Goal: Information Seeking & Learning: Compare options

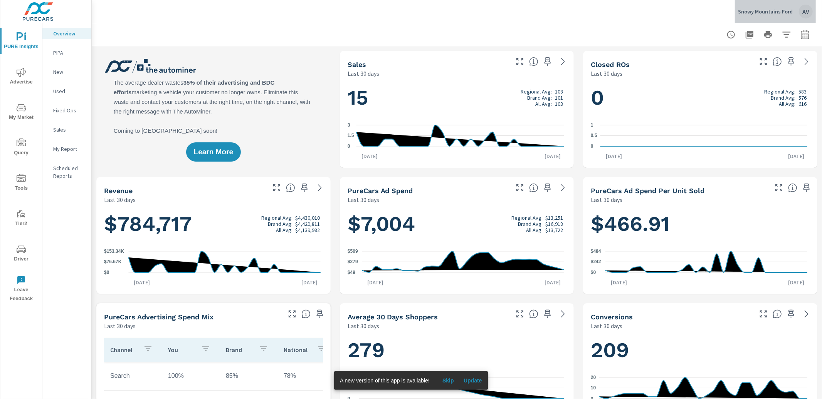
click at [805, 13] on div "AV" at bounding box center [805, 12] width 14 height 14
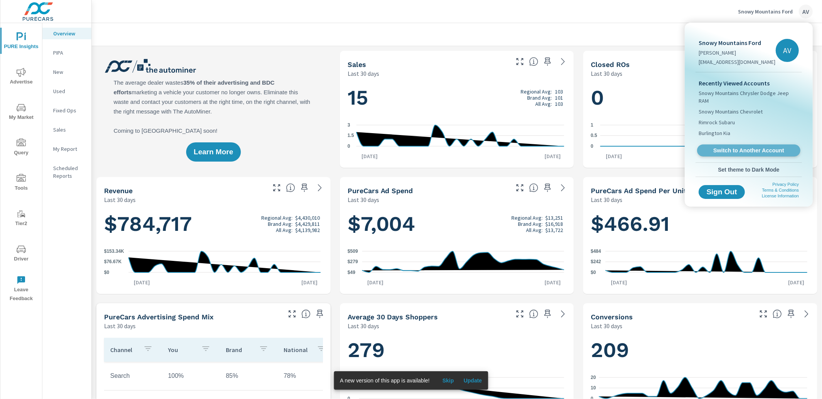
click at [751, 145] on link "Switch to Another Account" at bounding box center [748, 151] width 103 height 12
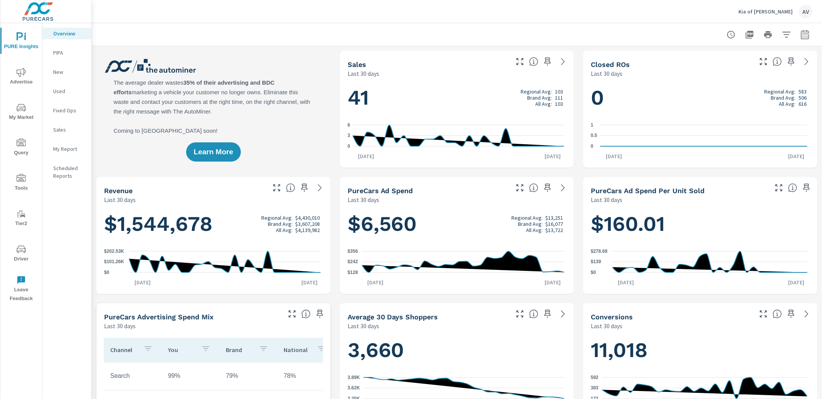
scroll to position [0, 0]
click at [800, 39] on icon "button" at bounding box center [804, 34] width 8 height 9
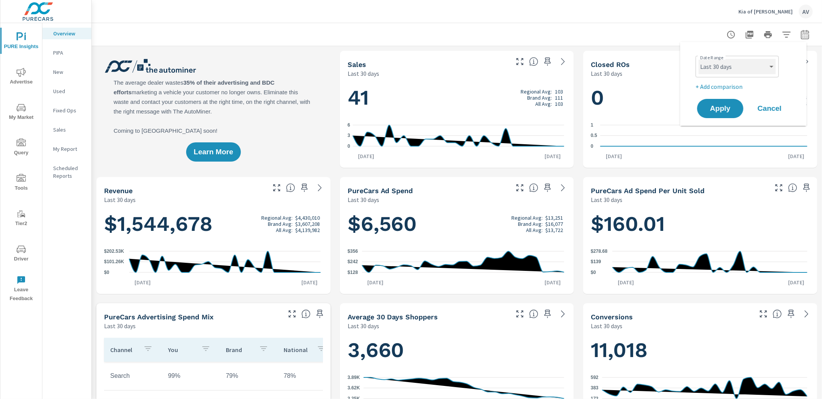
click at [739, 63] on select "Custom Yesterday Last week Last 7 days Last 14 days Last 30 days Last 45 days L…" at bounding box center [736, 66] width 77 height 15
click at [698, 59] on select "Custom Yesterday Last week Last 7 days Last 14 days Last 30 days Last 45 days L…" at bounding box center [736, 66] width 77 height 15
select select "Last month"
click at [733, 88] on p "+ Add comparison" at bounding box center [744, 86] width 99 height 9
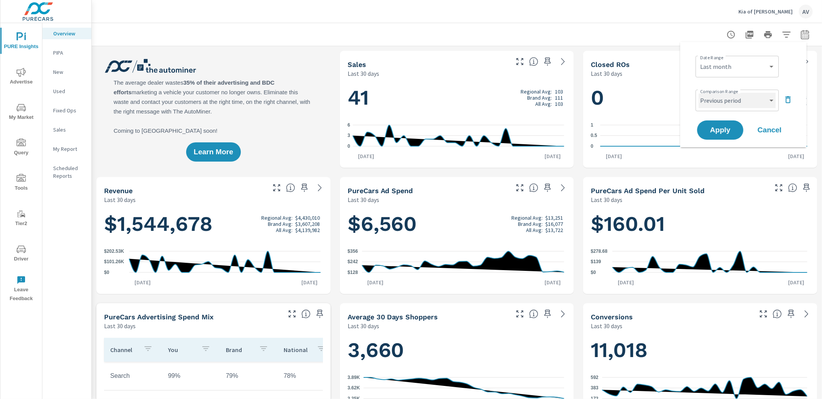
click at [728, 99] on select "Custom Previous period Previous month Previous year" at bounding box center [736, 100] width 77 height 15
click at [698, 93] on select "Custom Previous period Previous month Previous year" at bounding box center [736, 100] width 77 height 15
select select "Previous year"
click at [730, 135] on button "Apply" at bounding box center [720, 130] width 48 height 20
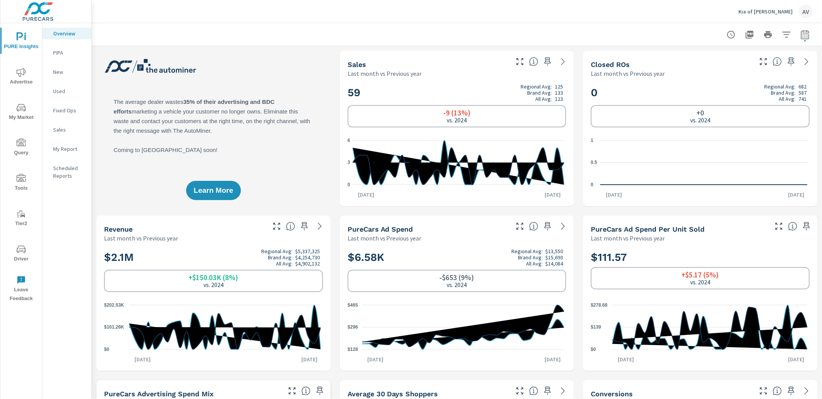
click at [361, 96] on h2 "59 Regional Avg: 125 Brand Avg: 133 All Avg: 123" at bounding box center [456, 93] width 219 height 18
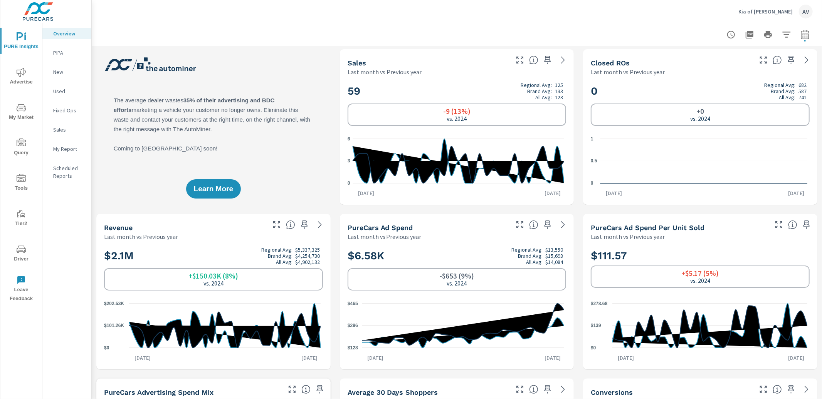
scroll to position [3, 0]
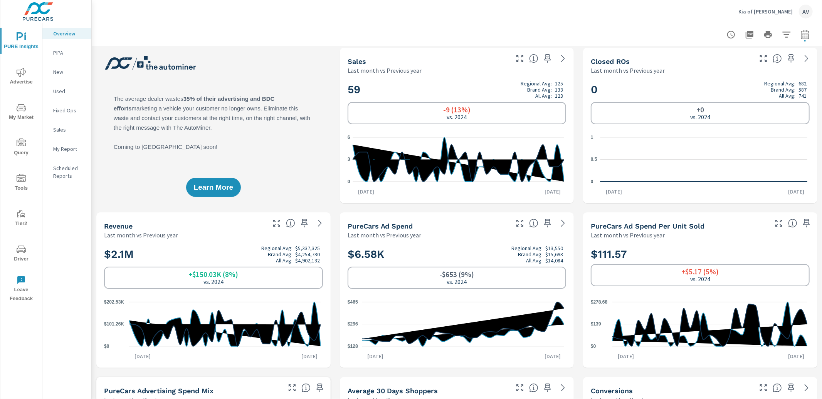
click at [61, 73] on p "New" at bounding box center [69, 72] width 32 height 8
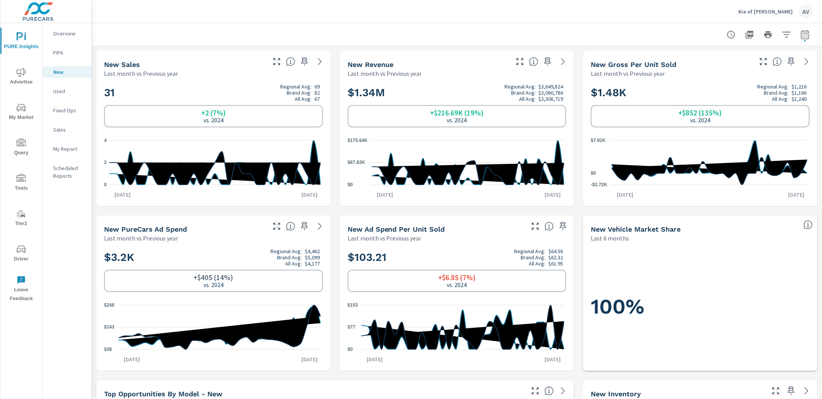
click at [59, 94] on p "Used" at bounding box center [69, 91] width 32 height 8
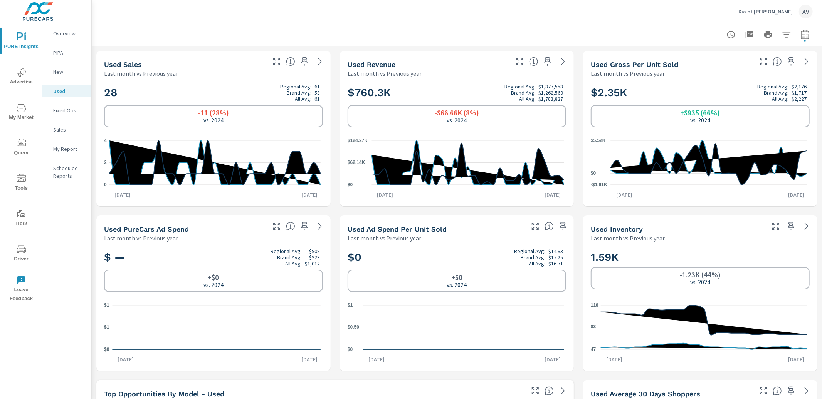
click at [60, 72] on p "New" at bounding box center [69, 72] width 32 height 8
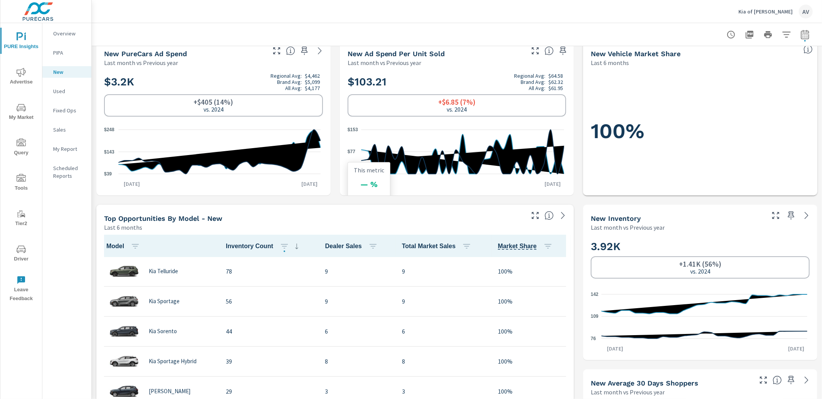
scroll to position [176, 0]
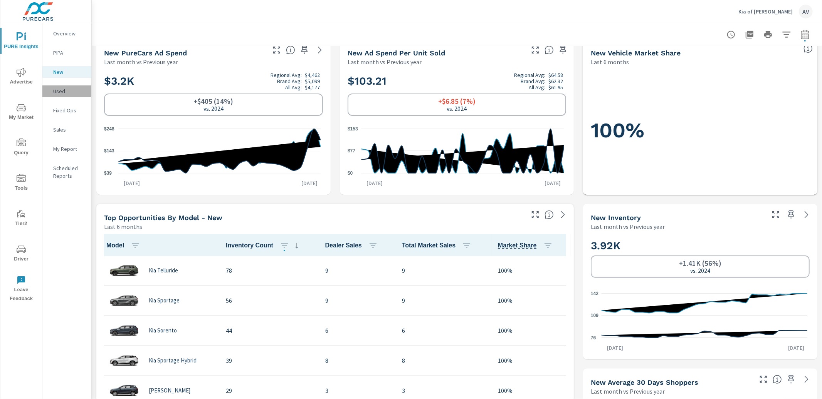
click at [58, 94] on p "Used" at bounding box center [69, 91] width 32 height 8
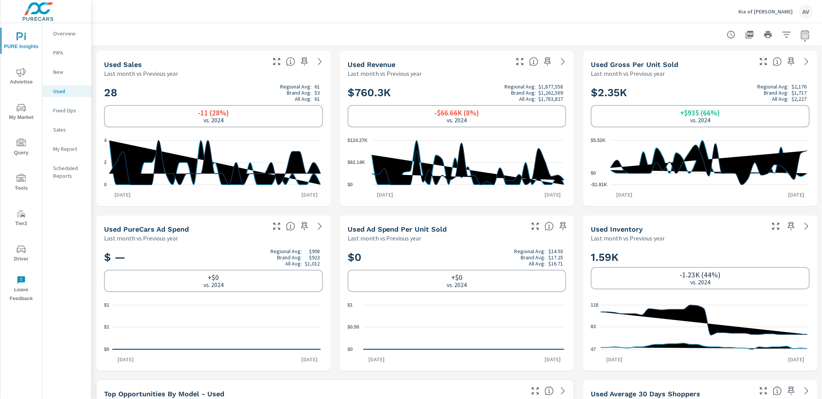
click at [67, 133] on p "Sales" at bounding box center [69, 130] width 32 height 8
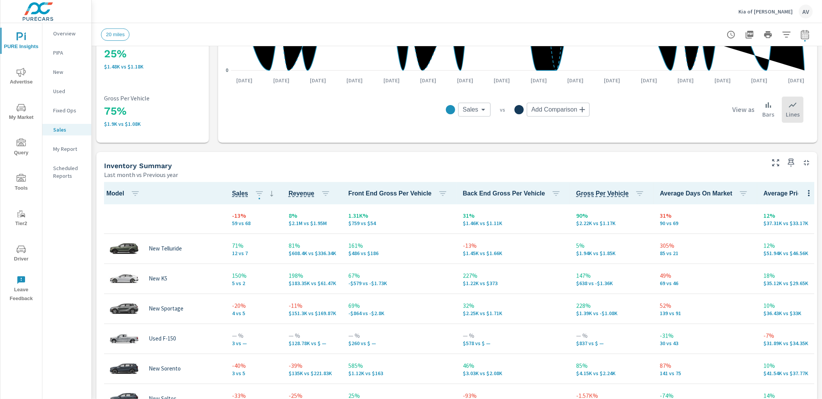
scroll to position [230, 0]
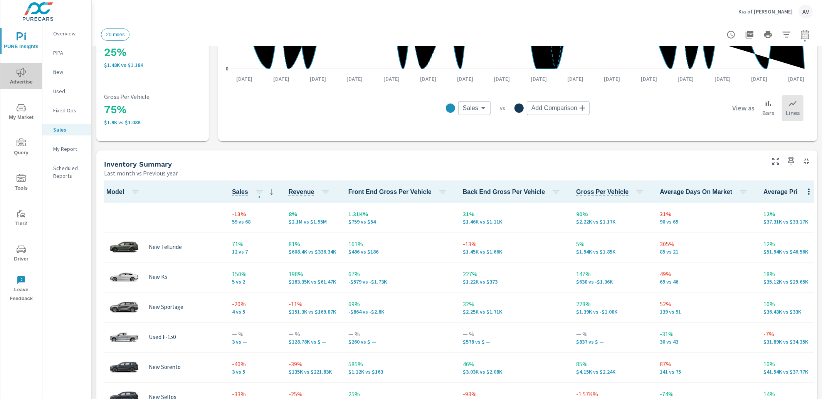
click at [25, 77] on span "Advertise" at bounding box center [21, 77] width 37 height 19
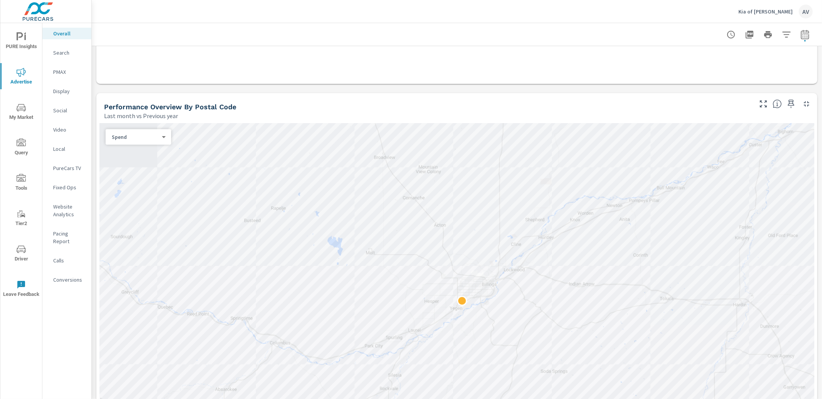
scroll to position [289, 0]
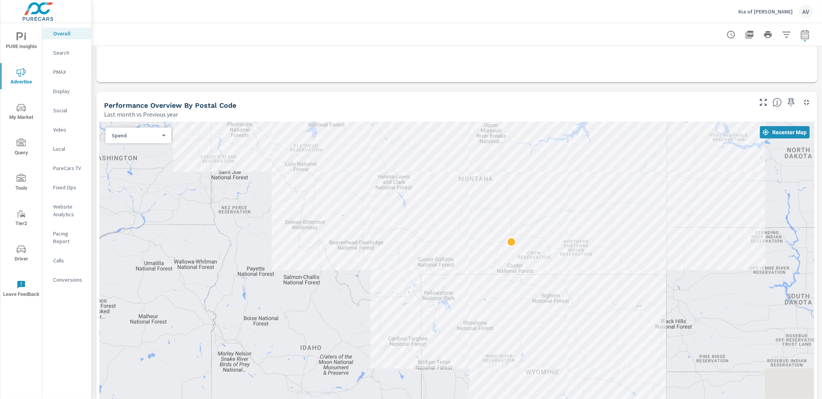
drag, startPoint x: 731, startPoint y: 226, endPoint x: 556, endPoint y: 238, distance: 175.7
click at [557, 240] on div at bounding box center [456, 295] width 714 height 346
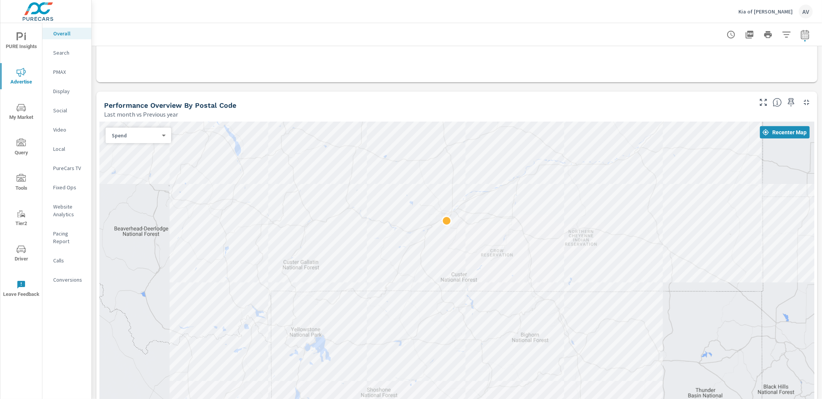
drag, startPoint x: 606, startPoint y: 227, endPoint x: 649, endPoint y: 205, distance: 48.2
click at [649, 205] on div at bounding box center [456, 295] width 714 height 346
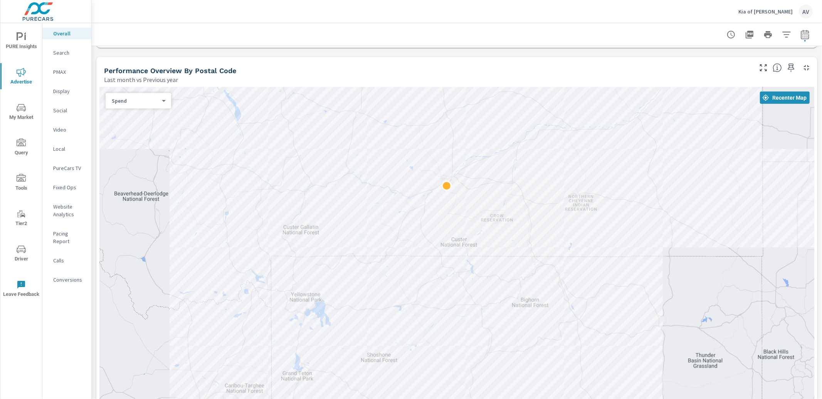
scroll to position [312, 0]
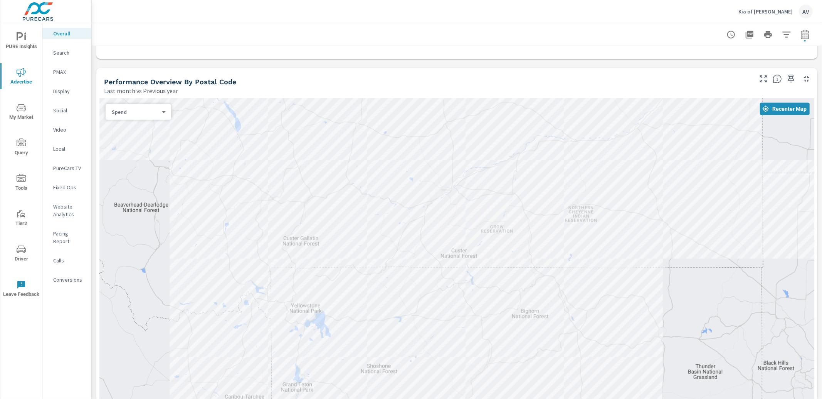
click at [156, 113] on body "PURE Insights Advertise My Market Query Tools Tier2 Driver Leave Feedback Overa…" at bounding box center [411, 199] width 822 height 399
drag, startPoint x: 819, startPoint y: 151, endPoint x: 822, endPoint y: 192, distance: 40.5
click at [821, 193] on div at bounding box center [411, 199] width 822 height 399
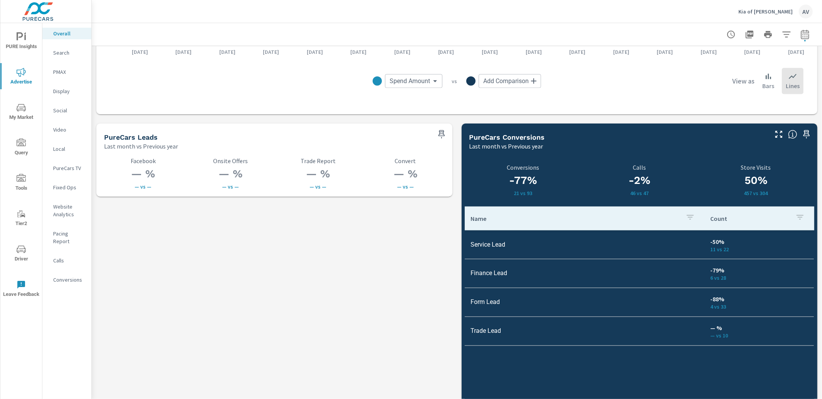
scroll to position [997, 0]
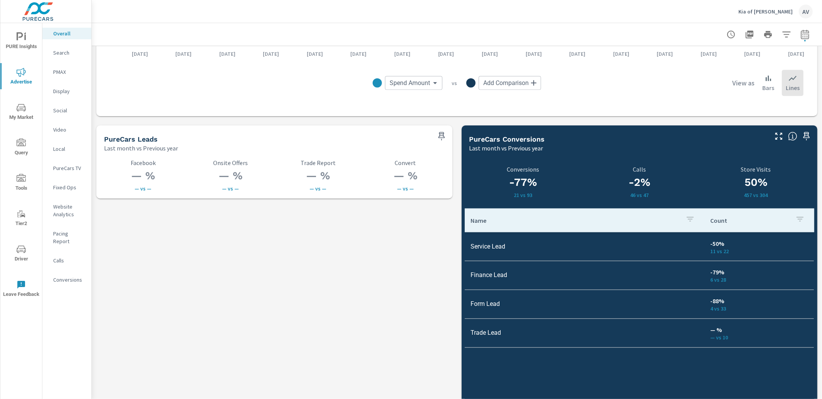
click at [26, 111] on span "My Market" at bounding box center [21, 112] width 37 height 19
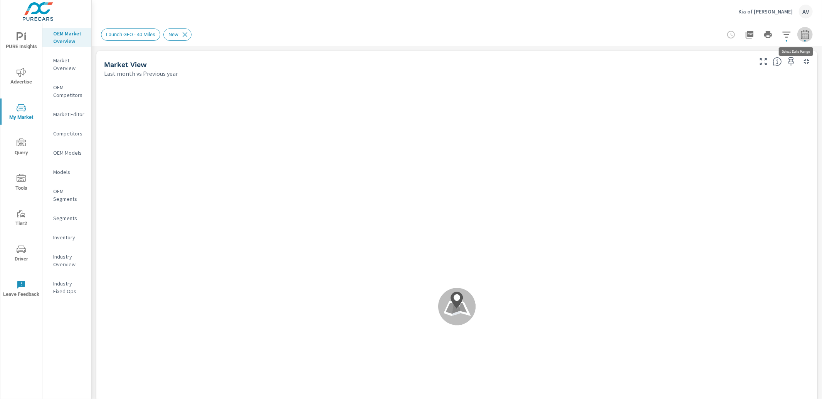
click at [802, 36] on icon "button" at bounding box center [804, 34] width 9 height 9
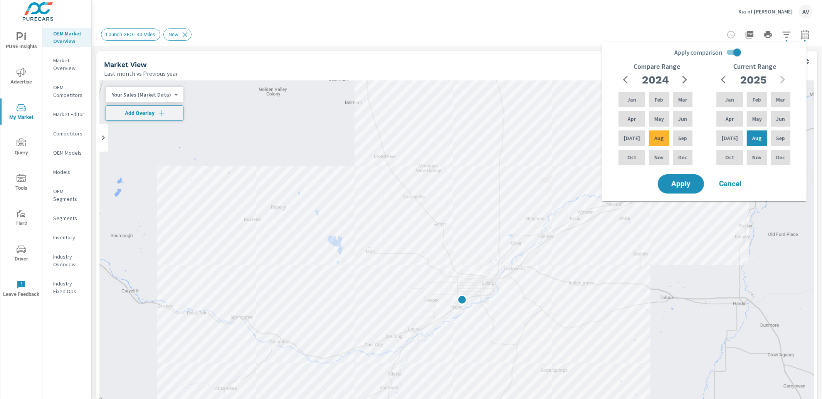
click at [438, 62] on div "Market View" at bounding box center [427, 64] width 647 height 9
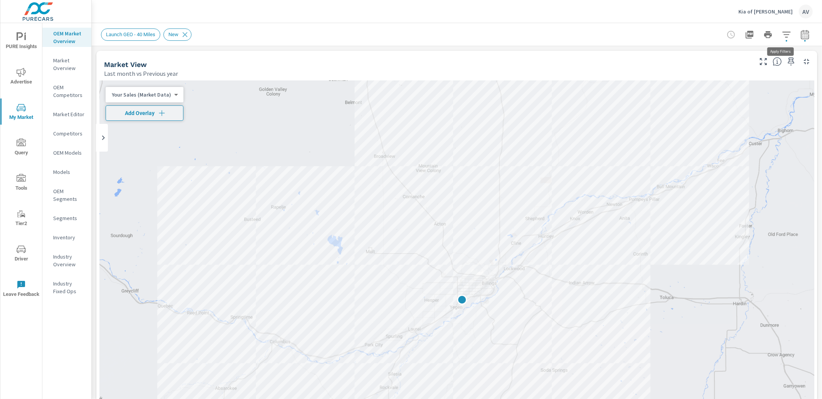
click at [778, 38] on button "button" at bounding box center [785, 34] width 15 height 15
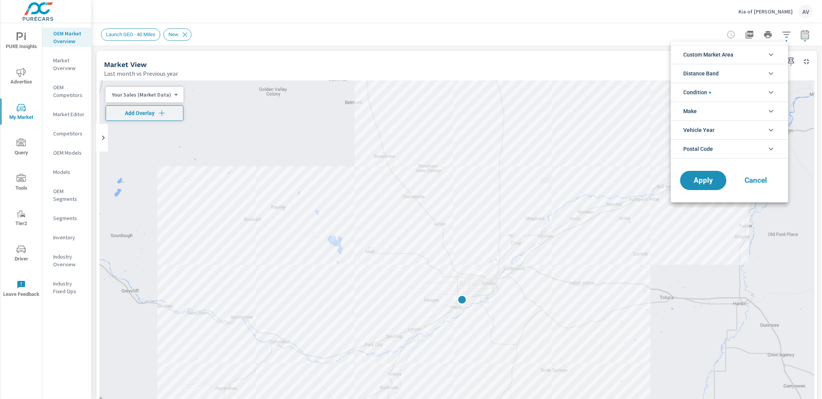
click at [750, 58] on li "Custom Market Area" at bounding box center [729, 54] width 117 height 19
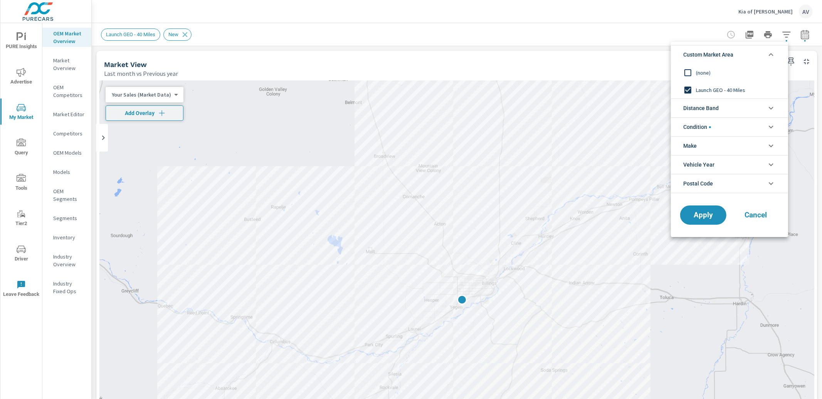
click at [768, 219] on button "Cancel" at bounding box center [755, 215] width 46 height 19
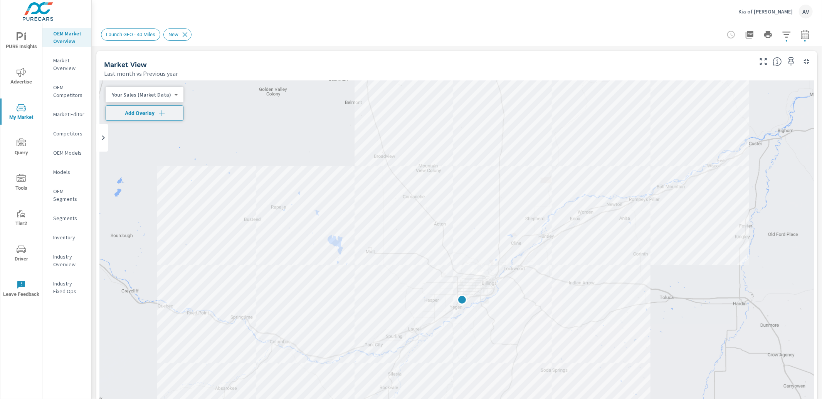
click at [800, 35] on icon "button" at bounding box center [804, 34] width 9 height 9
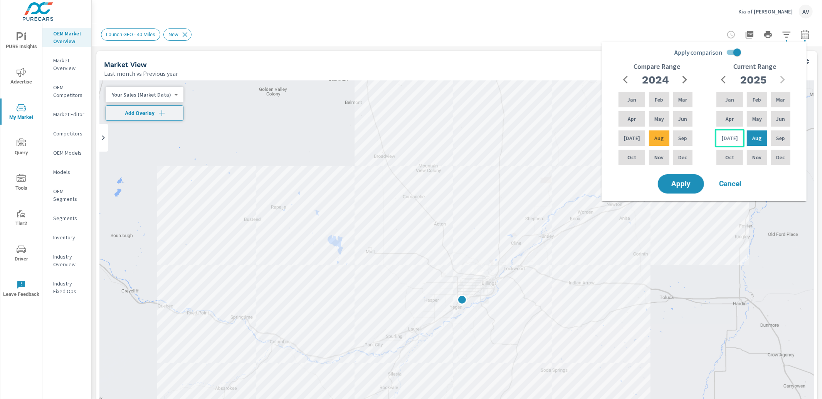
click at [727, 133] on div "Jul" at bounding box center [729, 138] width 30 height 18
click at [719, 143] on div "Jul" at bounding box center [729, 138] width 30 height 18
click at [717, 135] on div "Jul" at bounding box center [729, 138] width 30 height 18
click at [673, 122] on div "Jun" at bounding box center [682, 119] width 22 height 18
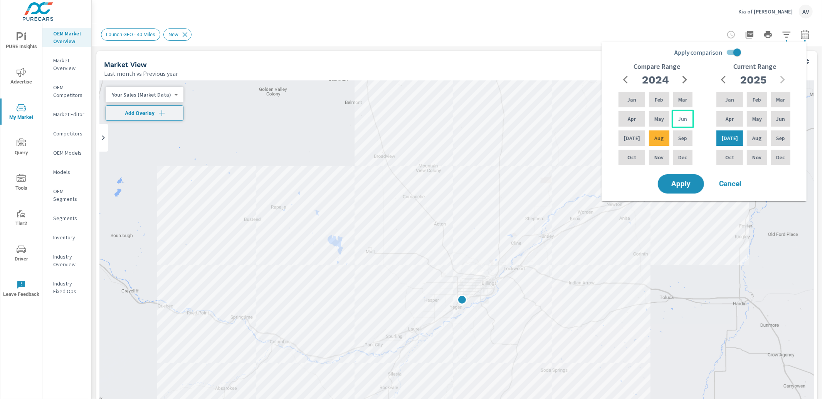
click at [673, 122] on div "Jun" at bounding box center [682, 119] width 22 height 18
click at [683, 184] on span "Apply" at bounding box center [681, 184] width 32 height 7
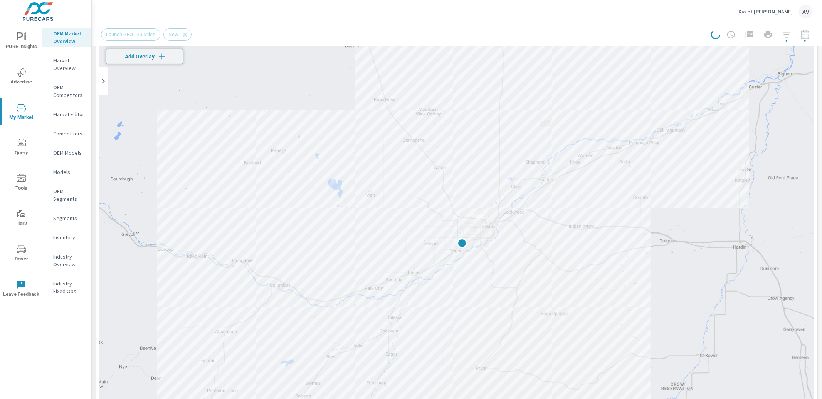
scroll to position [214, 0]
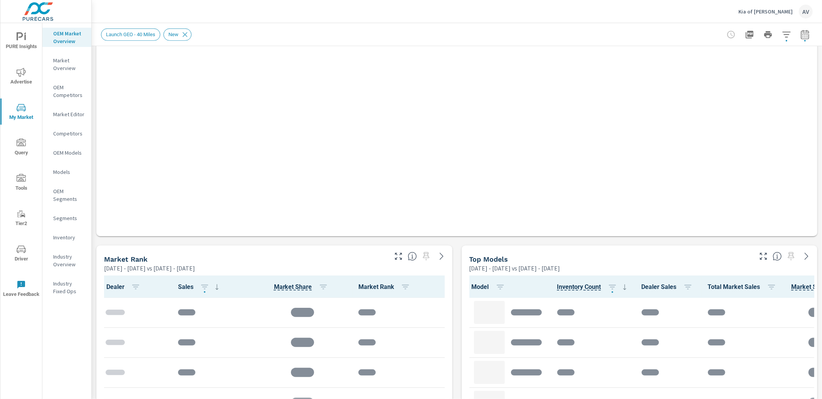
scroll to position [396, 0]
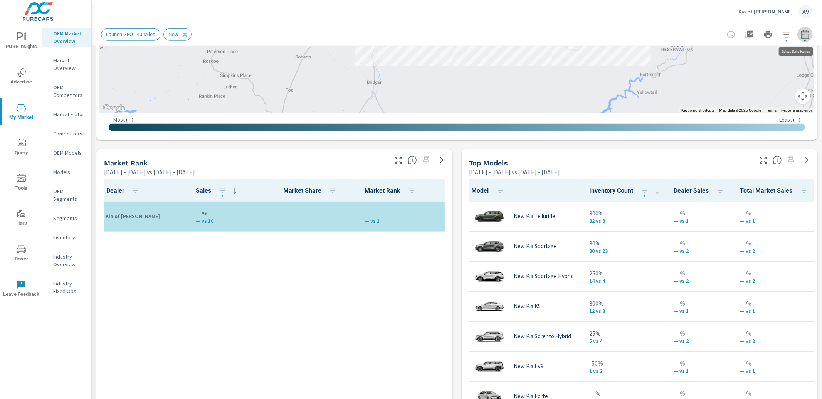
click at [802, 35] on icon "button" at bounding box center [804, 34] width 8 height 9
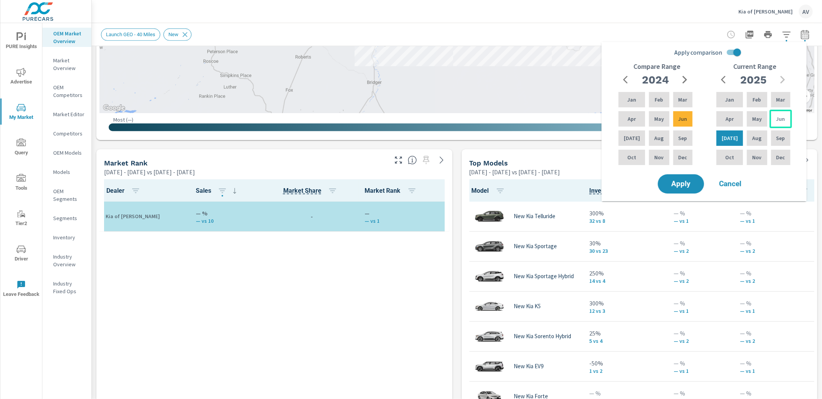
click at [778, 119] on p "Jun" at bounding box center [780, 119] width 9 height 8
click at [721, 104] on div "Jan" at bounding box center [729, 100] width 30 height 18
click at [785, 118] on div "Jun" at bounding box center [780, 119] width 22 height 18
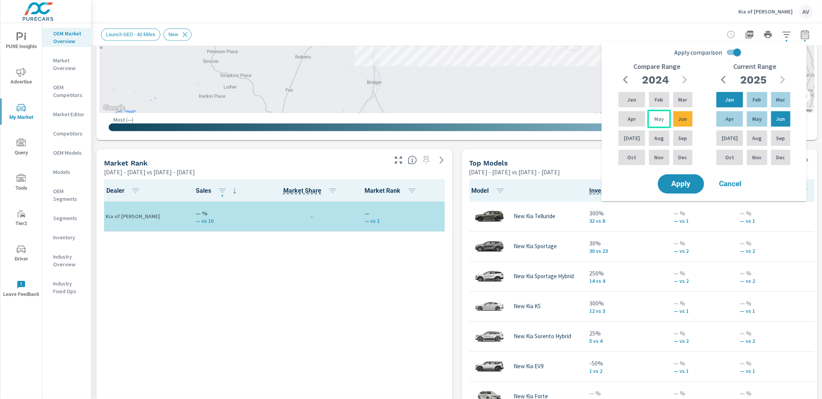
click at [662, 118] on div "May" at bounding box center [658, 119] width 23 height 18
click at [781, 116] on p "Jun" at bounding box center [780, 119] width 9 height 8
click at [776, 117] on p "Jun" at bounding box center [780, 119] width 9 height 8
click at [663, 115] on div "May" at bounding box center [658, 119] width 23 height 18
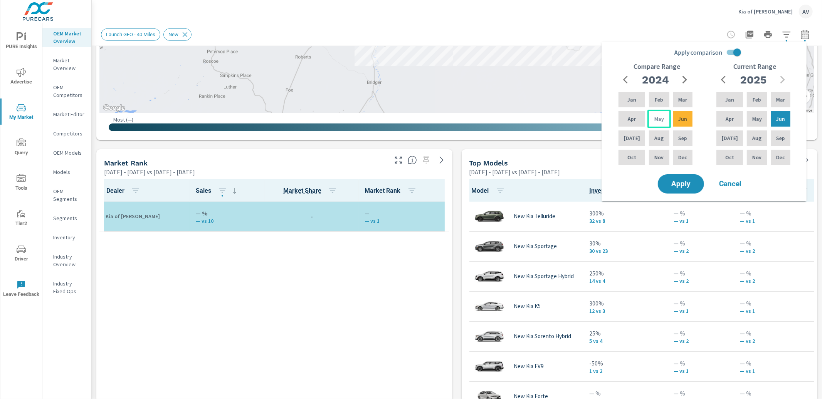
click at [663, 115] on div "May" at bounding box center [658, 119] width 23 height 18
click at [688, 181] on span "Apply" at bounding box center [681, 184] width 32 height 7
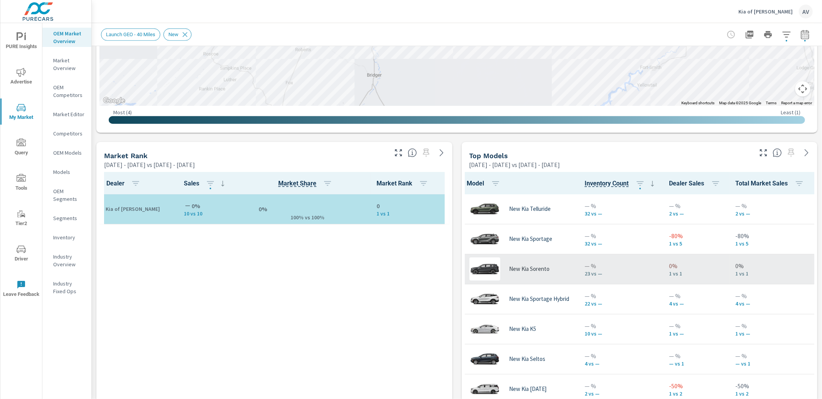
scroll to position [0, 2]
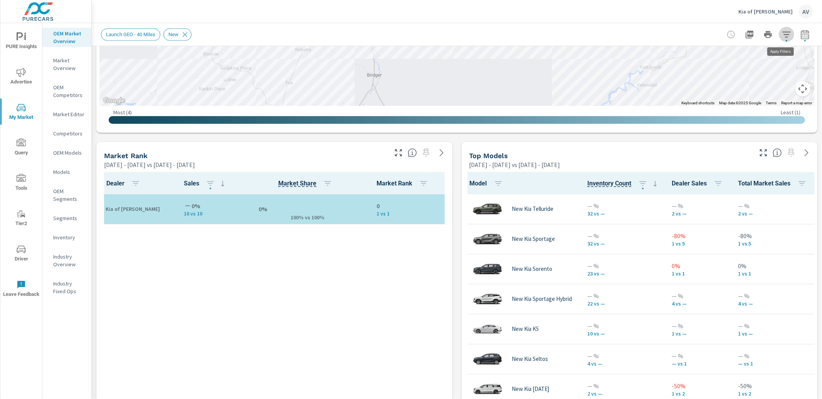
click at [782, 39] on icon "button" at bounding box center [786, 34] width 9 height 9
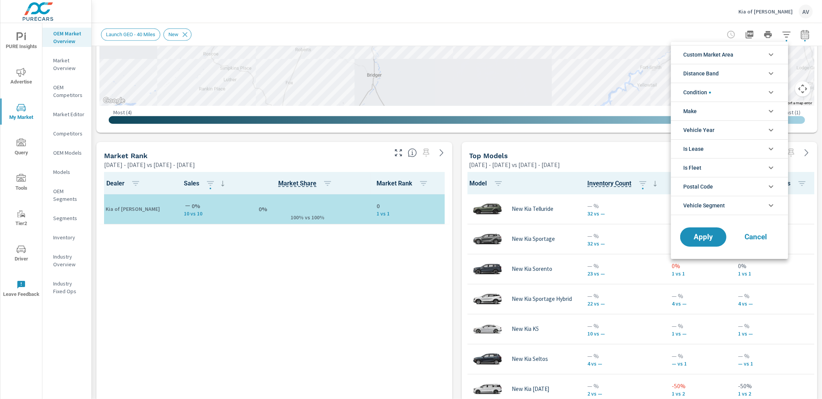
click at [754, 55] on li "Custom Market Area" at bounding box center [729, 54] width 117 height 19
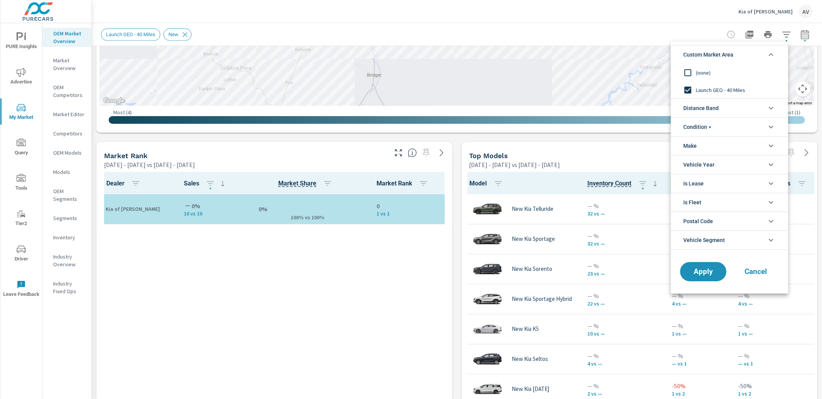
click at [731, 128] on li "Condition" at bounding box center [729, 126] width 117 height 19
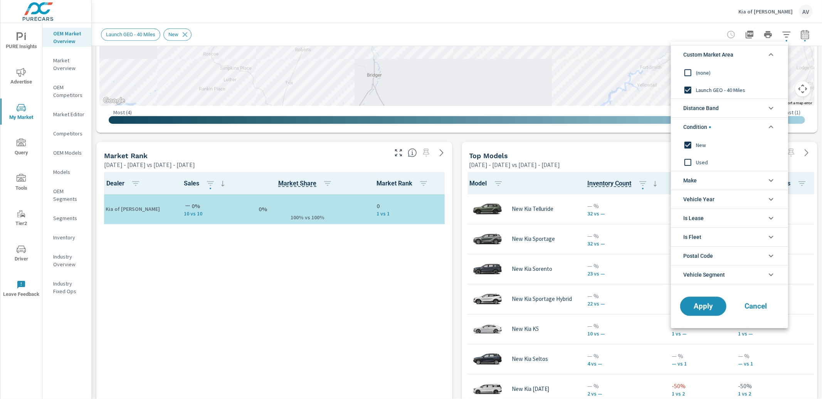
click at [731, 128] on li "Condition" at bounding box center [729, 126] width 117 height 19
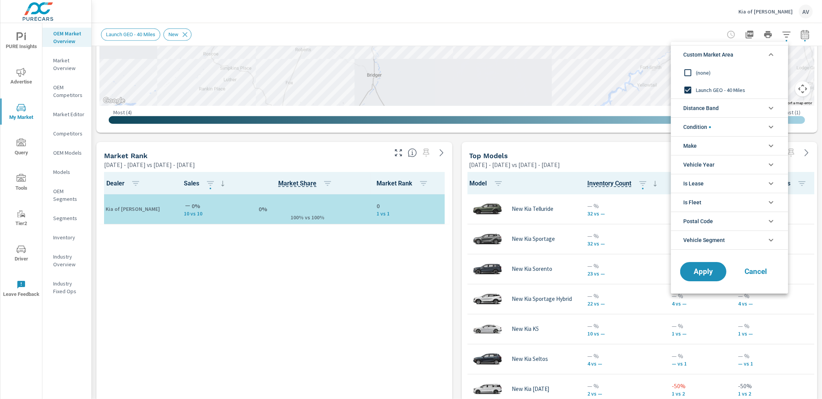
click at [690, 89] on input "filter options" at bounding box center [687, 90] width 16 height 16
click at [761, 268] on span "Cancel" at bounding box center [755, 271] width 31 height 7
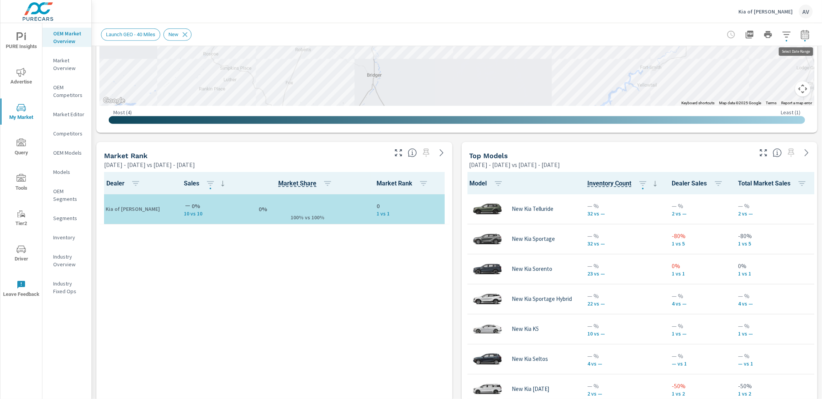
click at [800, 38] on icon "button" at bounding box center [804, 34] width 9 height 9
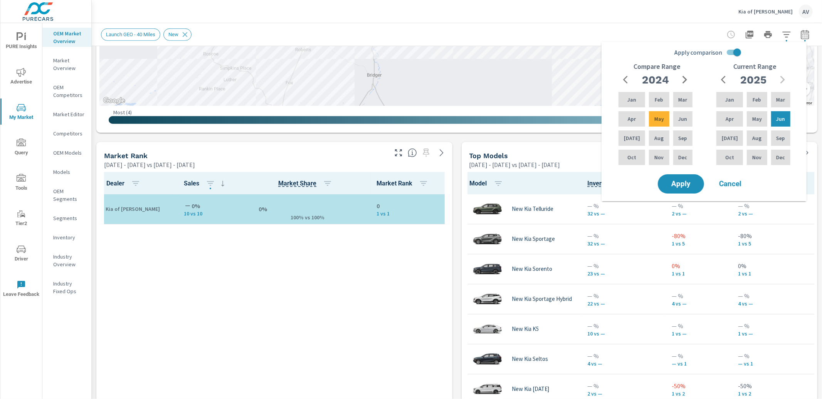
click at [58, 70] on p "Market Overview" at bounding box center [69, 64] width 32 height 15
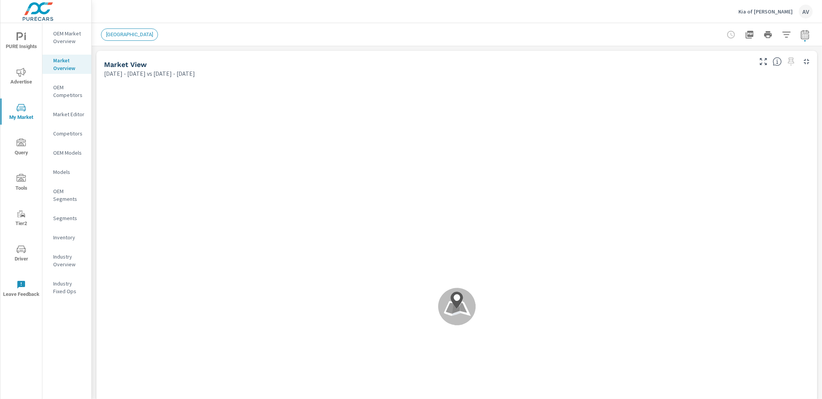
scroll to position [0, 0]
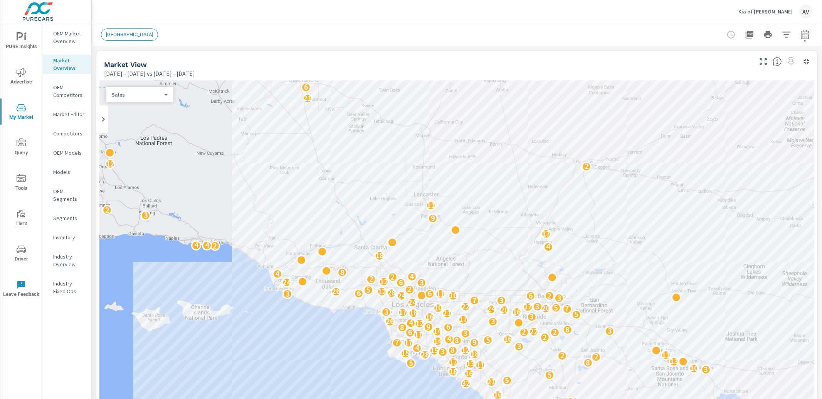
click at [61, 94] on p "OEM Competitors" at bounding box center [69, 91] width 32 height 15
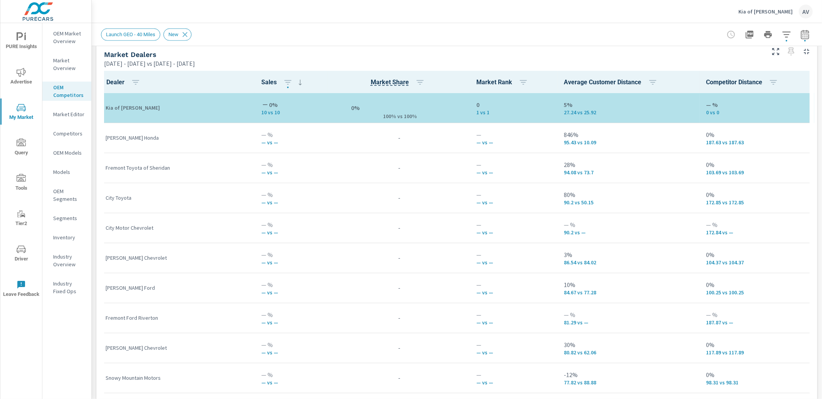
scroll to position [0, 0]
click at [802, 36] on icon "button" at bounding box center [804, 35] width 5 height 3
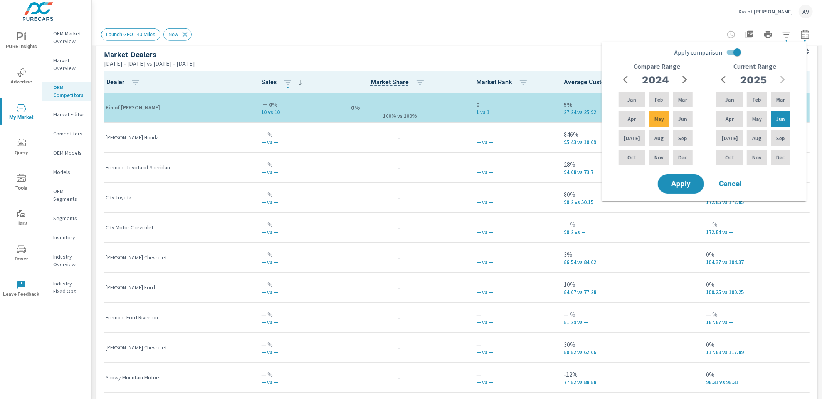
click at [95, 96] on div "Market View Jun 01, 2025 - Jun 30, 2025 vs May 01, 2024 - May 31, 2024 ← Move l…" at bounding box center [457, 201] width 730 height 1319
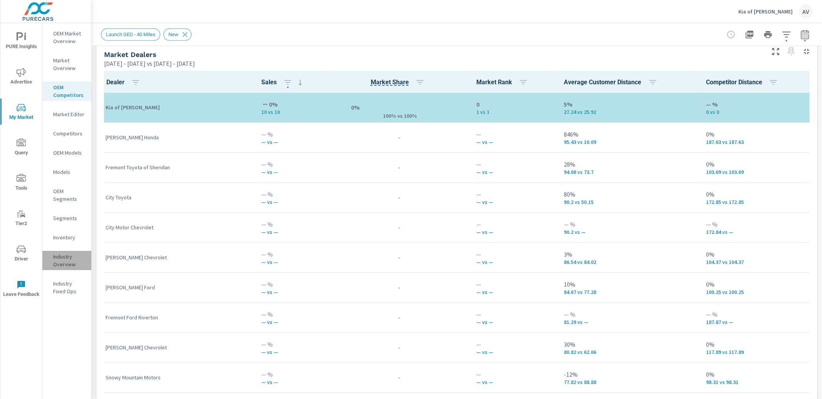
click at [58, 260] on p "Industry Overview" at bounding box center [69, 260] width 32 height 15
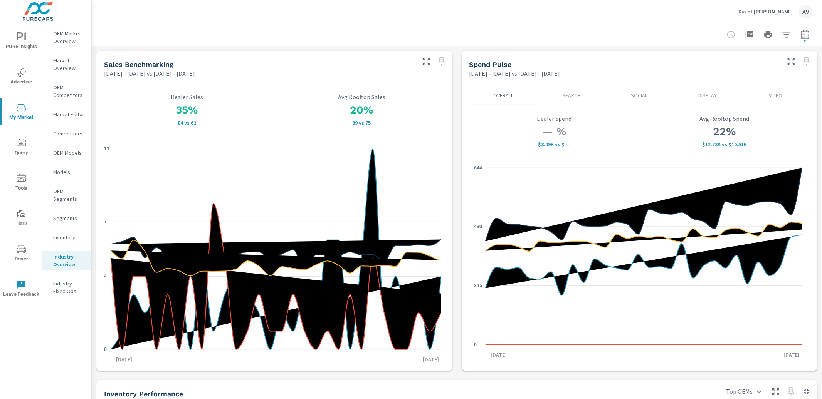
scroll to position [0, 0]
click at [803, 37] on button "button" at bounding box center [804, 34] width 15 height 15
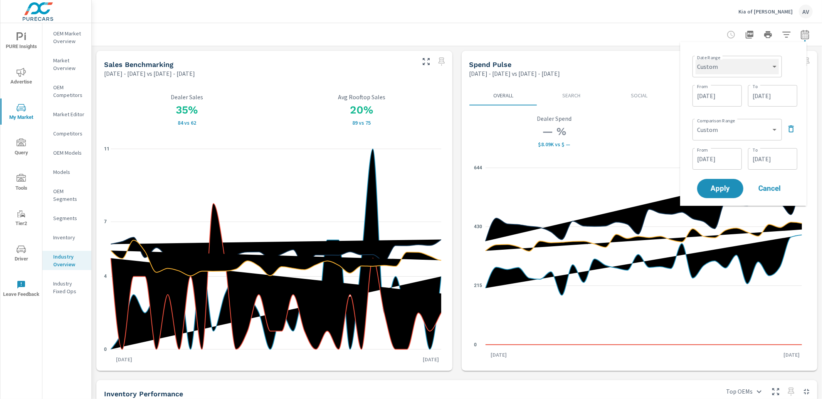
click at [726, 70] on select "Custom Yesterday Last week Last 7 days Last 14 days Last 30 days Last 45 days L…" at bounding box center [736, 66] width 83 height 15
click at [695, 59] on select "Custom Yesterday Last week Last 7 days Last 14 days Last 30 days Last 45 days L…" at bounding box center [736, 66] width 83 height 15
select select "Last month"
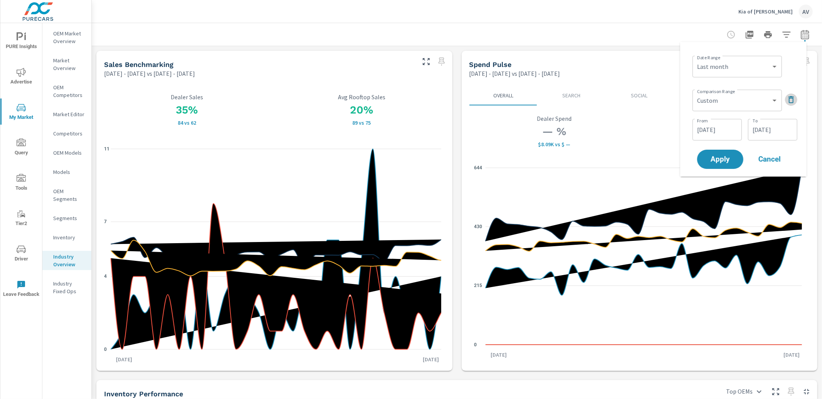
click at [790, 99] on icon "button" at bounding box center [790, 99] width 9 height 9
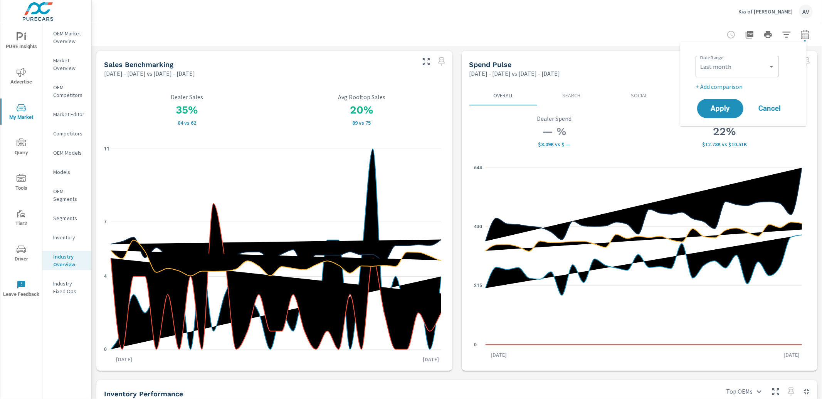
click at [730, 89] on p "+ Add comparison" at bounding box center [744, 86] width 99 height 9
click at [721, 105] on select "Custom Previous period Previous month Previous year" at bounding box center [736, 100] width 77 height 15
click at [698, 93] on select "Custom Previous period Previous month Previous year" at bounding box center [736, 100] width 77 height 15
select select "Previous month"
click at [718, 131] on span "Apply" at bounding box center [720, 130] width 32 height 7
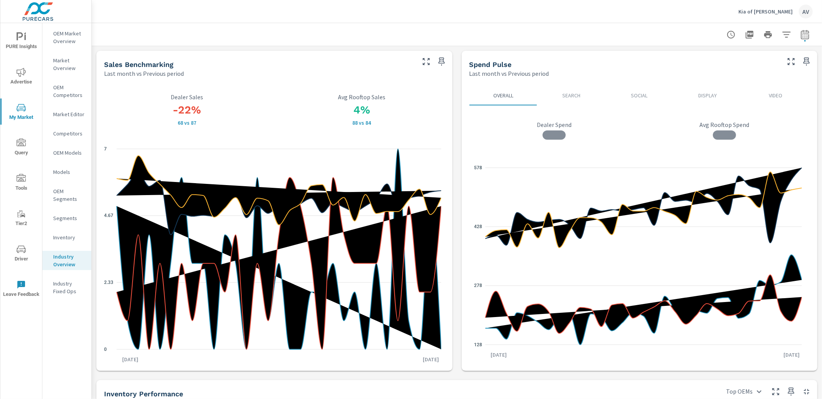
click at [797, 39] on button "button" at bounding box center [804, 34] width 15 height 15
select select "Last month"
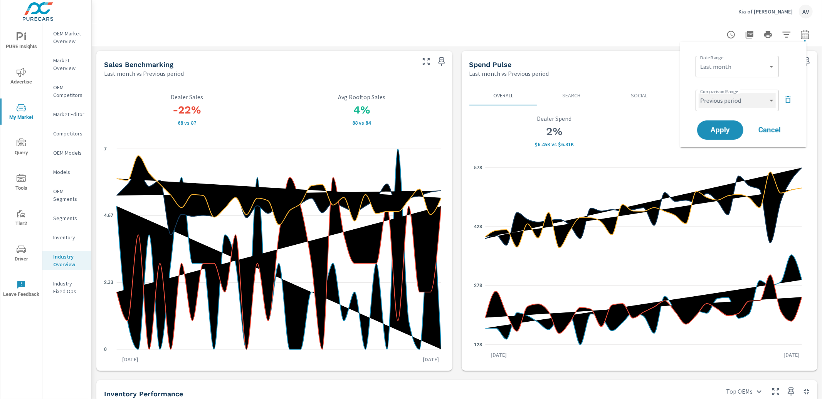
click at [743, 101] on select "Custom Previous period Previous month Previous year" at bounding box center [736, 100] width 77 height 15
click at [698, 93] on select "Custom Previous period Previous month Previous year" at bounding box center [736, 100] width 77 height 15
select select "Previous year"
click at [712, 134] on button "Apply" at bounding box center [720, 130] width 48 height 20
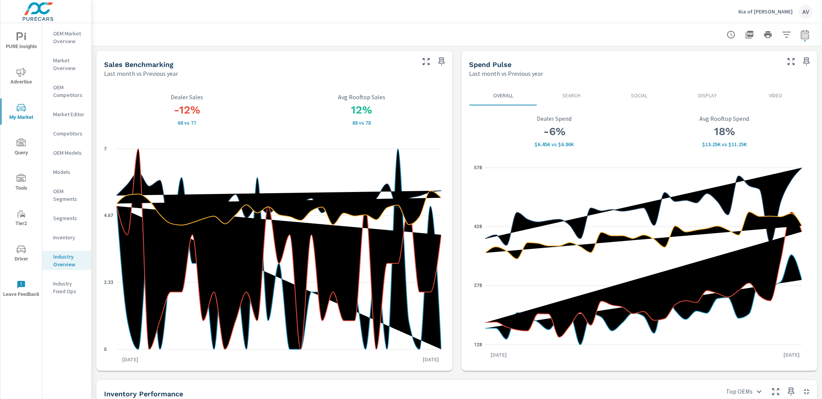
click at [461, 89] on div "Overall Search Social Display Video -6% $6.45K vs $6.86K Dealer Spend 18% $13.2…" at bounding box center [639, 225] width 356 height 294
click at [27, 70] on span "Advertise" at bounding box center [21, 77] width 37 height 19
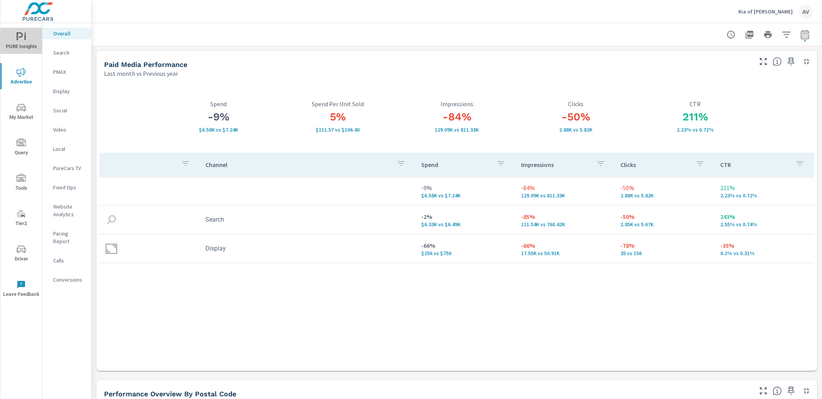
click at [22, 44] on span "PURE Insights" at bounding box center [21, 41] width 37 height 19
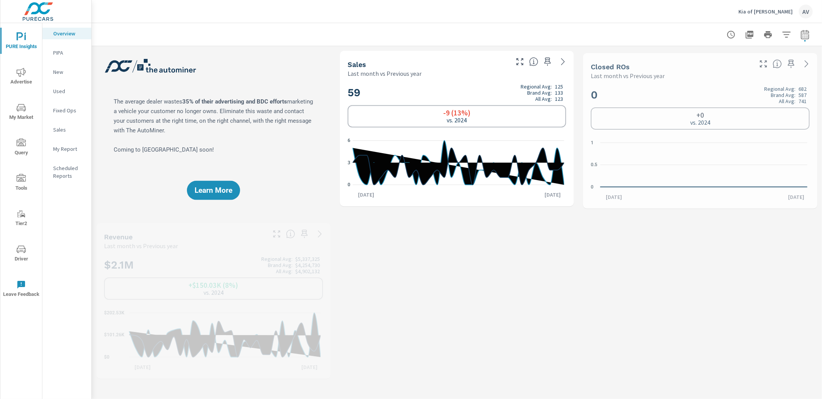
scroll to position [0, 0]
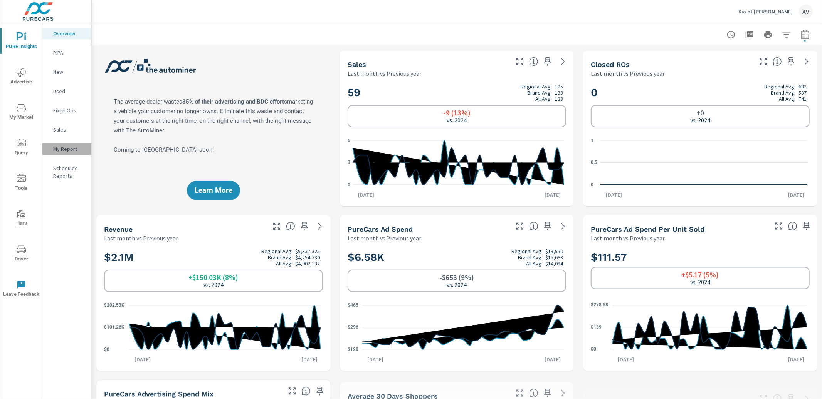
click at [64, 147] on p "My Report" at bounding box center [69, 149] width 32 height 8
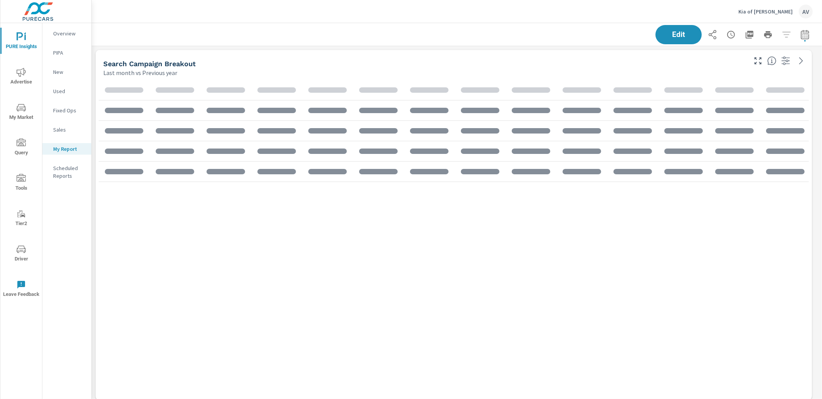
scroll to position [1169, 737]
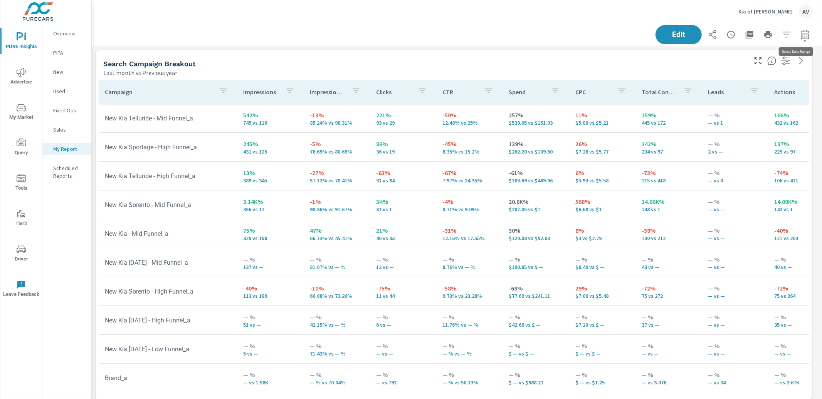
scroll to position [1169, 737]
click at [800, 36] on icon "button" at bounding box center [804, 34] width 9 height 9
select select "Last month"
select select "Previous year"
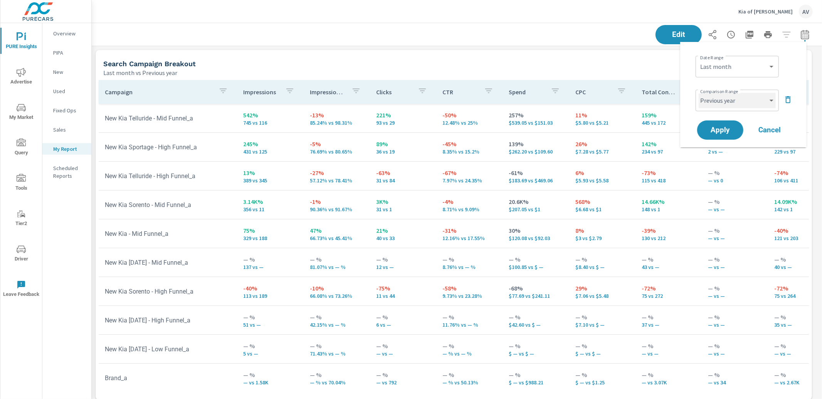
click at [740, 99] on select "Custom Previous period Previous month Previous year" at bounding box center [736, 100] width 77 height 15
click at [407, 78] on div "Campaign Impressions Impression Share Clicks CTR Spend CPC Total Conversions Le…" at bounding box center [454, 239] width 716 height 324
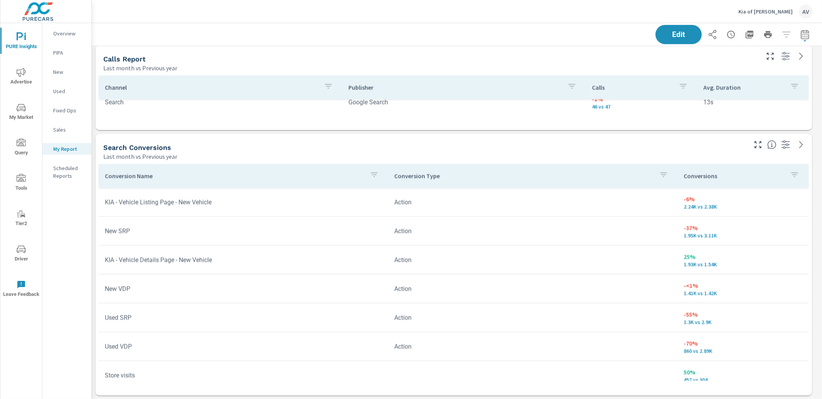
scroll to position [12, 0]
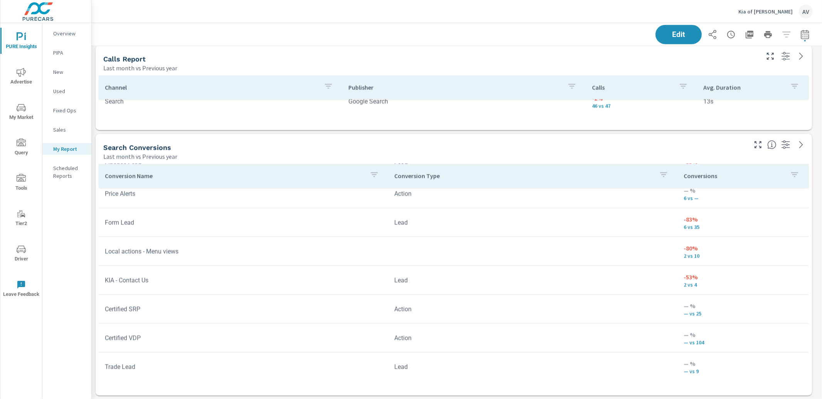
scroll to position [97, 0]
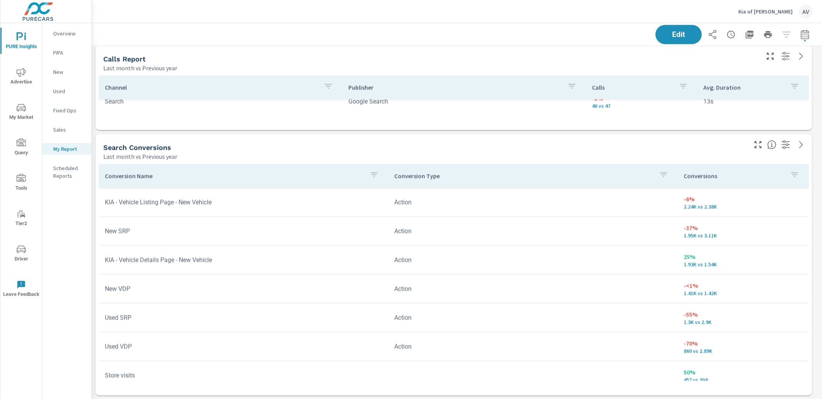
scroll to position [110, 0]
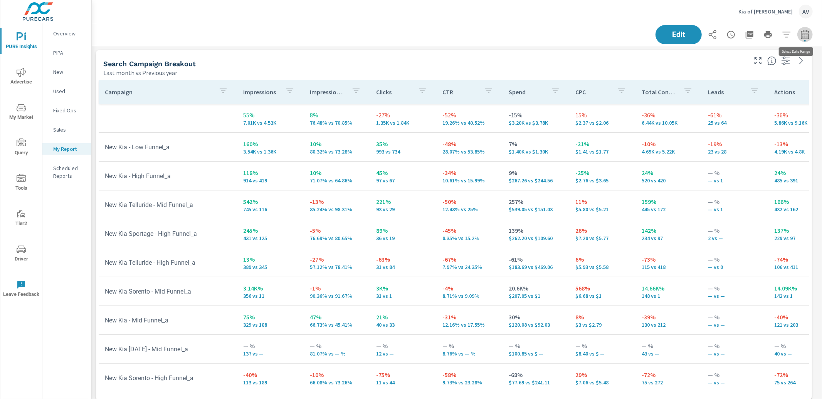
click at [802, 35] on icon "button" at bounding box center [804, 35] width 5 height 3
select select "Last month"
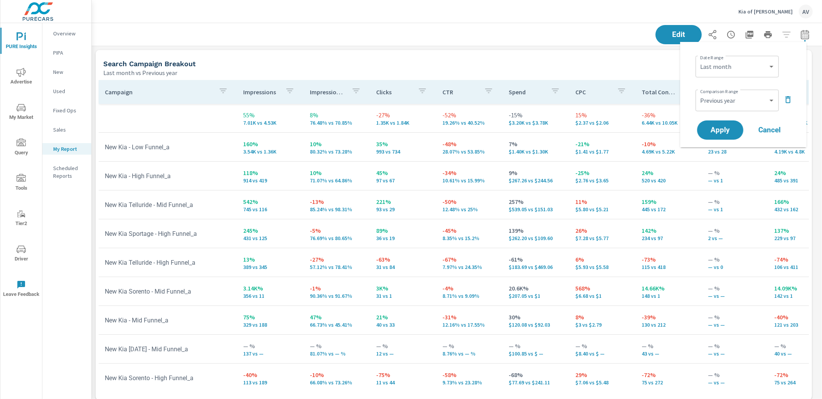
scroll to position [1169, 737]
click at [724, 96] on select "Custom Previous period Previous month Previous year" at bounding box center [736, 100] width 77 height 15
click at [698, 93] on select "Custom Previous period Previous month Previous year" at bounding box center [736, 100] width 77 height 15
select select "Previous month"
click at [722, 138] on button "Apply" at bounding box center [720, 130] width 48 height 20
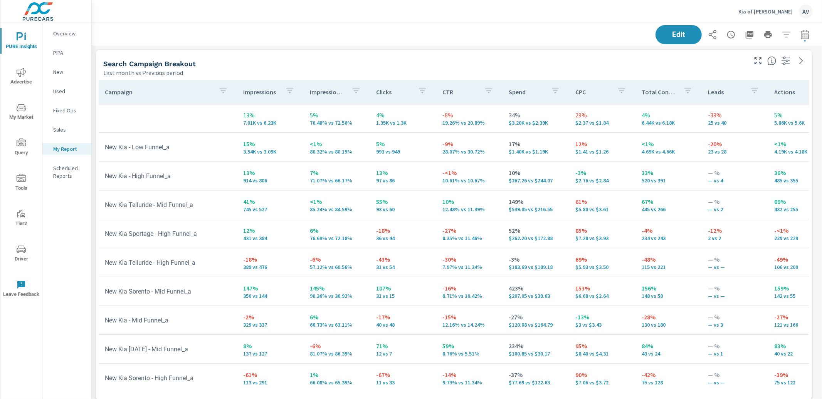
click at [413, 72] on div "Last month vs Previous period" at bounding box center [424, 72] width 642 height 9
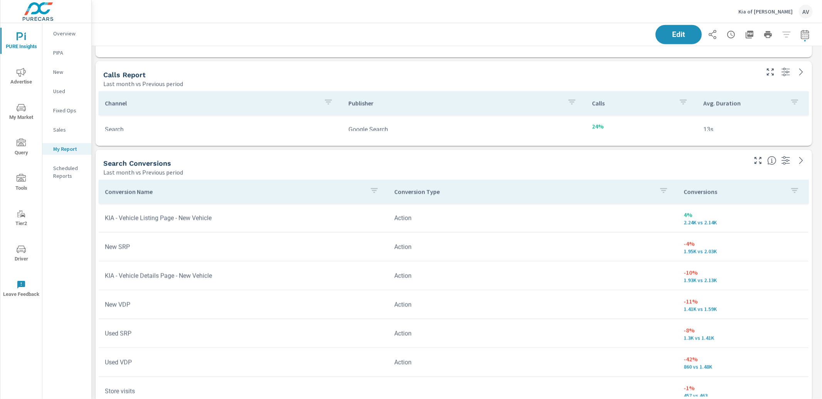
scroll to position [802, 0]
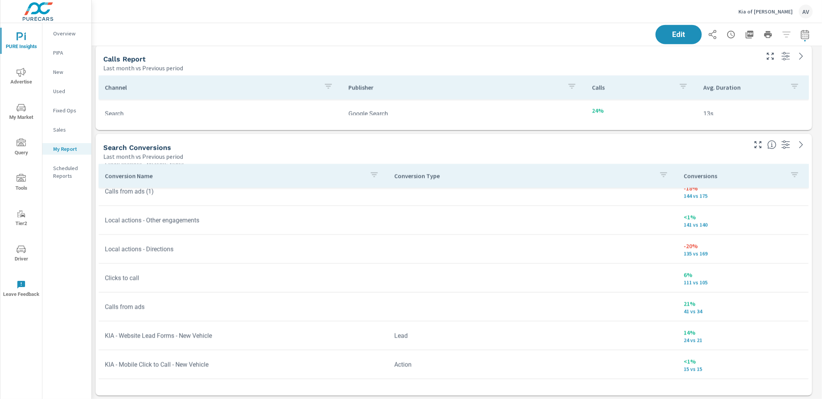
scroll to position [244, 0]
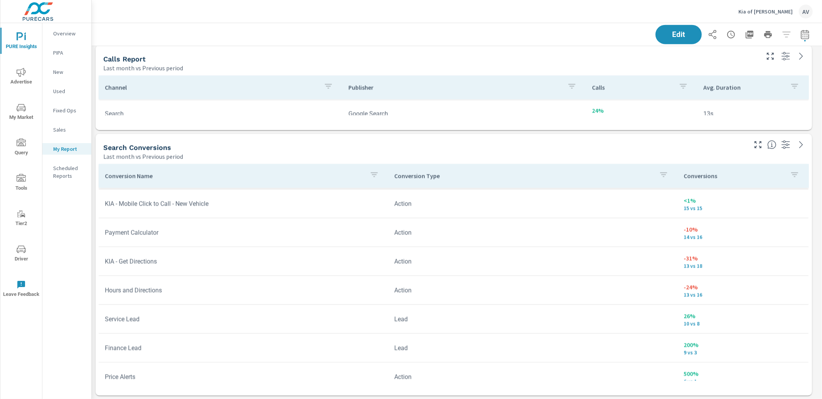
scroll to position [405, 0]
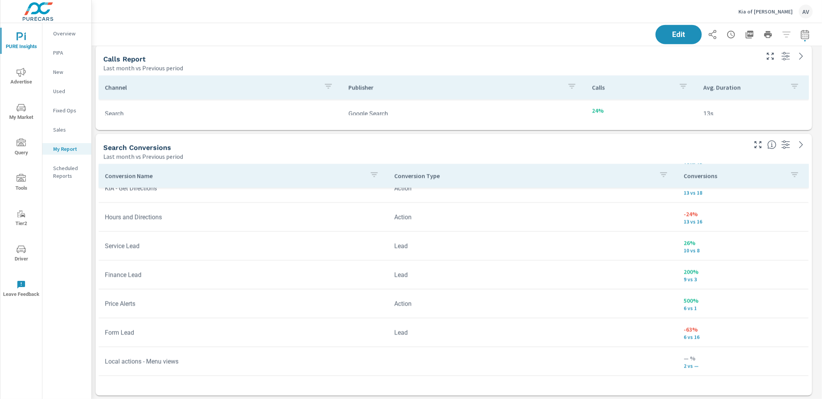
scroll to position [528, 0]
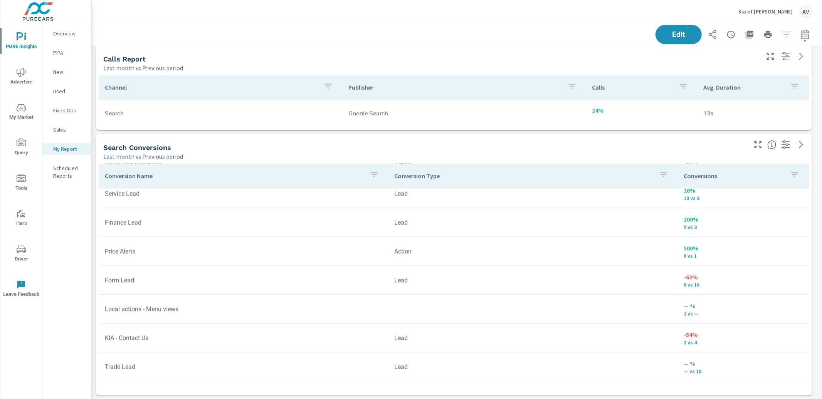
scroll to position [425, 0]
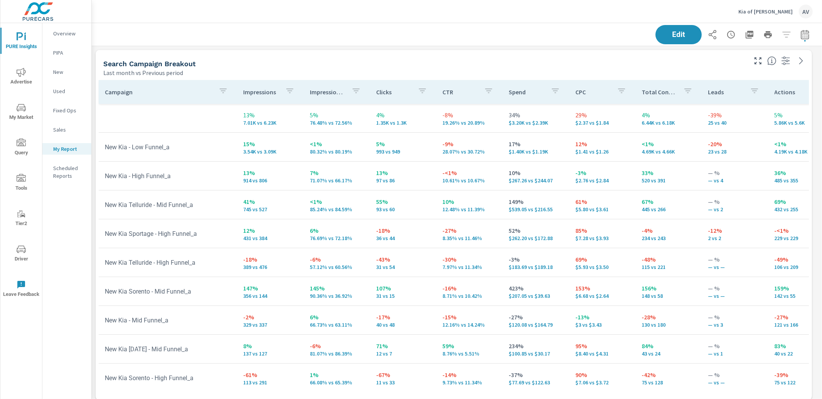
click at [417, 66] on div "Search Campaign Breakout" at bounding box center [424, 63] width 642 height 9
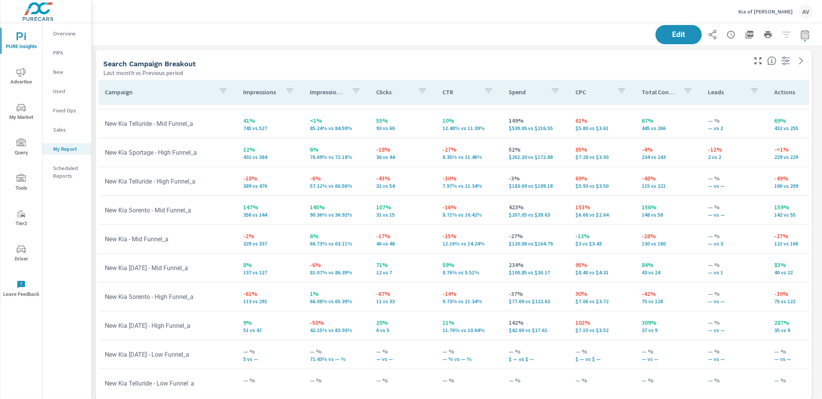
scroll to position [82, 0]
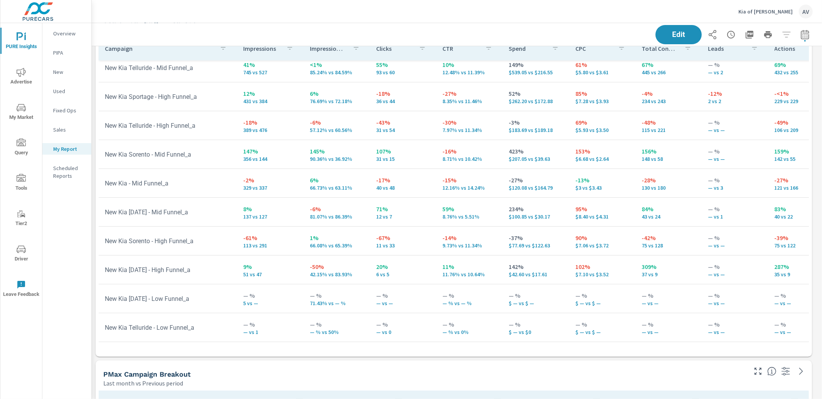
scroll to position [44, 0]
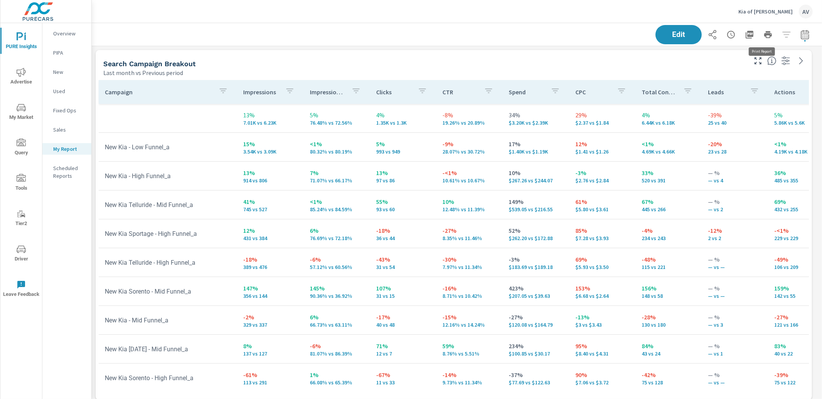
scroll to position [1169, 737]
click at [746, 35] on icon "button" at bounding box center [749, 34] width 9 height 9
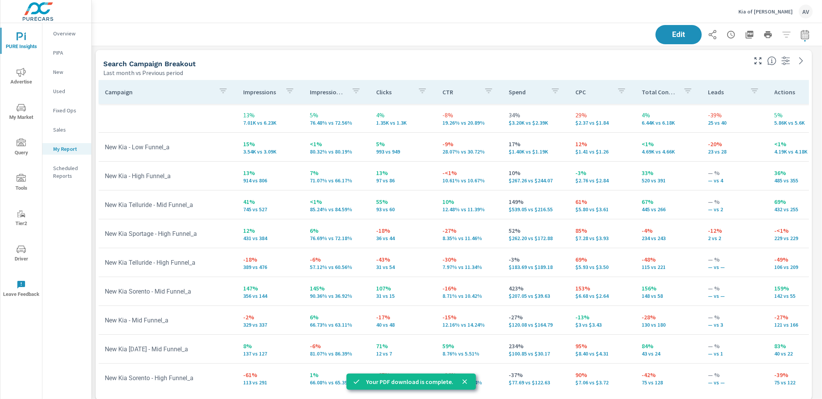
click at [461, 382] on icon "close" at bounding box center [465, 382] width 8 height 8
click at [618, 69] on div "Last month vs Previous period" at bounding box center [424, 72] width 642 height 9
click at [423, 52] on div "Search Campaign Breakout Last month vs Previous period" at bounding box center [422, 63] width 653 height 27
click at [635, 57] on div "Search Campaign Breakout Last month vs Previous period" at bounding box center [422, 63] width 653 height 27
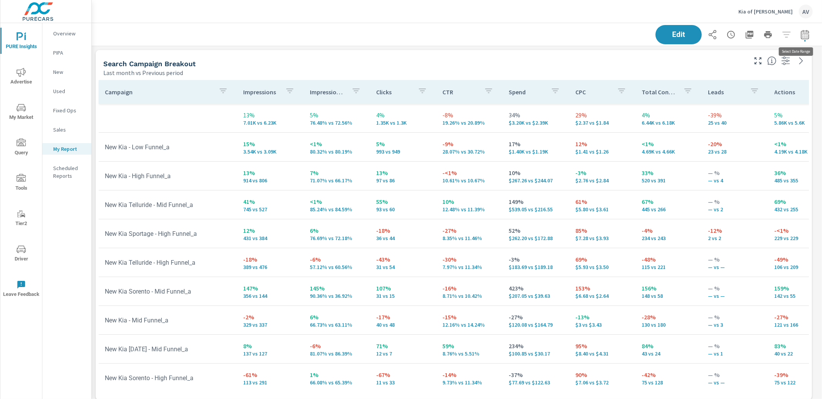
click at [800, 35] on icon "button" at bounding box center [804, 34] width 9 height 9
select select "Last month"
select select "Previous period"
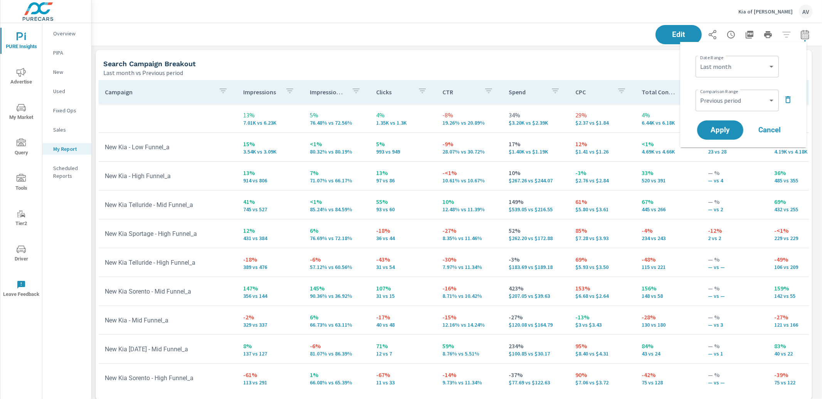
scroll to position [1169, 737]
click at [753, 70] on select "Custom Yesterday Last week Last 7 days Last 14 days Last 30 days Last 45 days L…" at bounding box center [736, 66] width 77 height 15
click at [698, 59] on select "Custom Yesterday Last week Last 7 days Last 14 days Last 30 days Last 45 days L…" at bounding box center [736, 66] width 77 height 15
select select "Month to date"
click at [728, 104] on select "Custom Previous period Previous month Previous year" at bounding box center [736, 100] width 77 height 15
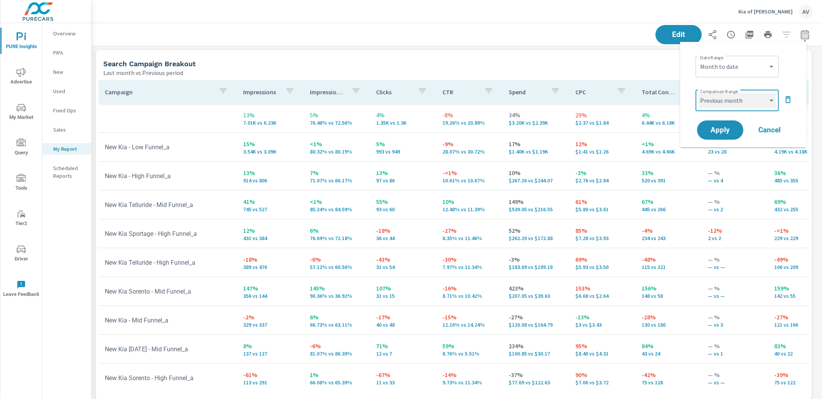
click at [698, 93] on select "Custom Previous period Previous month Previous year" at bounding box center [736, 100] width 77 height 15
select select "Previous month"
click at [729, 127] on span "Apply" at bounding box center [720, 130] width 32 height 7
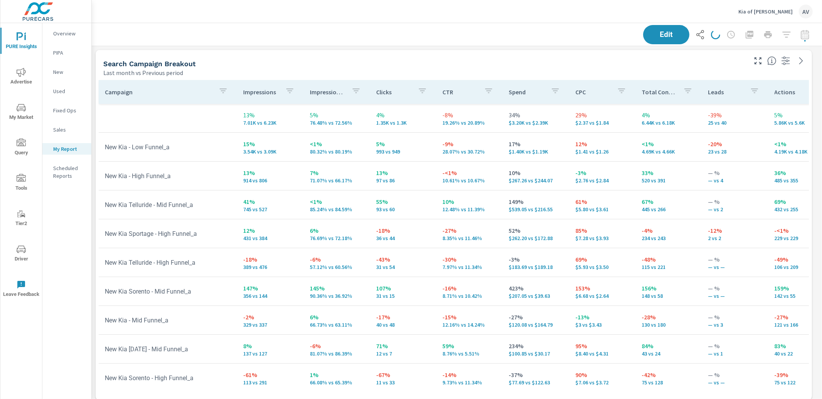
scroll to position [1169, 737]
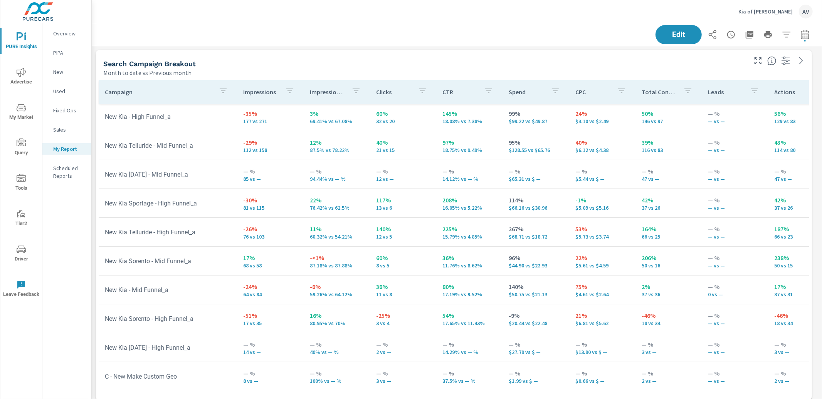
scroll to position [99, 0]
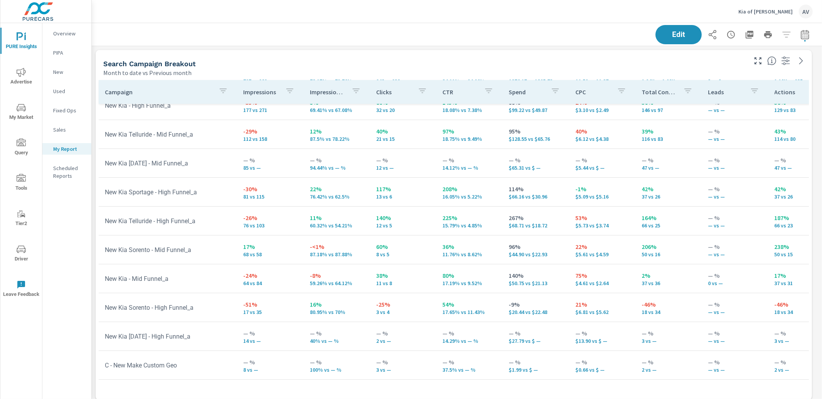
scroll to position [65, 0]
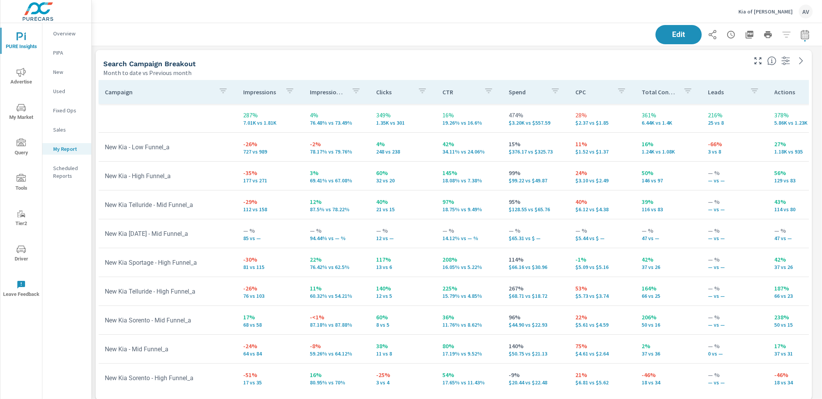
click at [485, 64] on div "Search Campaign Breakout" at bounding box center [424, 63] width 642 height 9
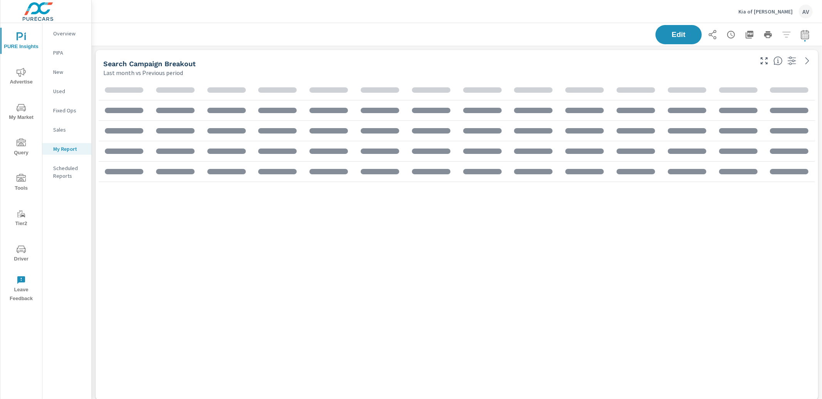
scroll to position [1169, 737]
click at [795, 12] on div "Kia of Billings AV" at bounding box center [775, 12] width 74 height 14
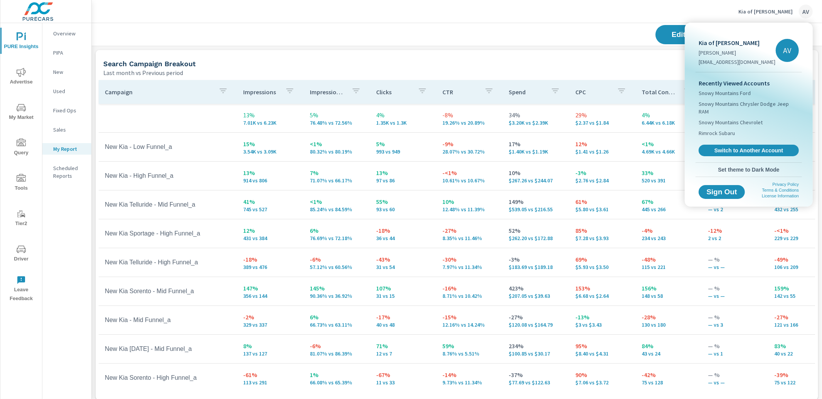
click at [738, 134] on div "Recently Viewed Accounts Snowy Mountains Ford Snowy Mountains Chrysler Dodge Je…" at bounding box center [748, 117] width 106 height 90
click at [740, 145] on link "Switch to Another Account" at bounding box center [748, 151] width 103 height 12
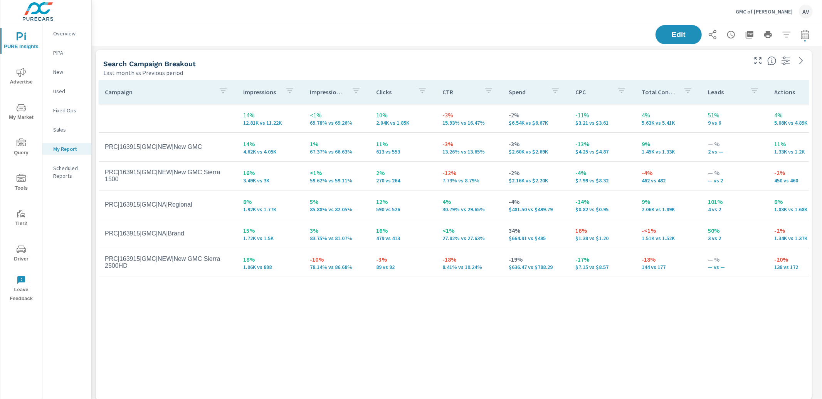
scroll to position [231, 0]
click at [485, 69] on div "Last month vs Previous period" at bounding box center [424, 72] width 642 height 9
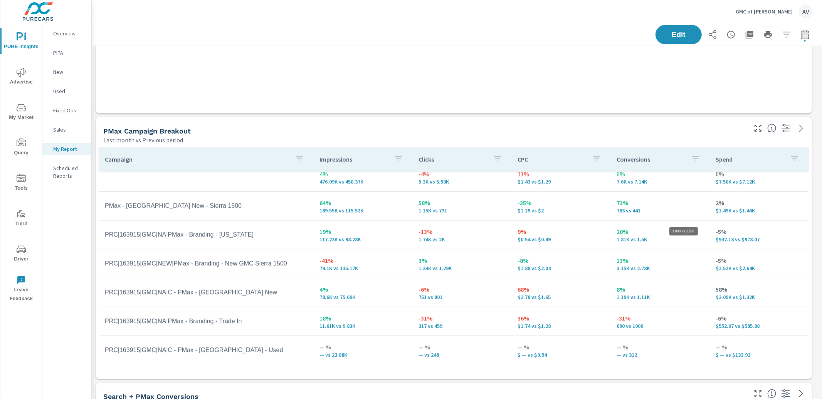
scroll to position [903, 737]
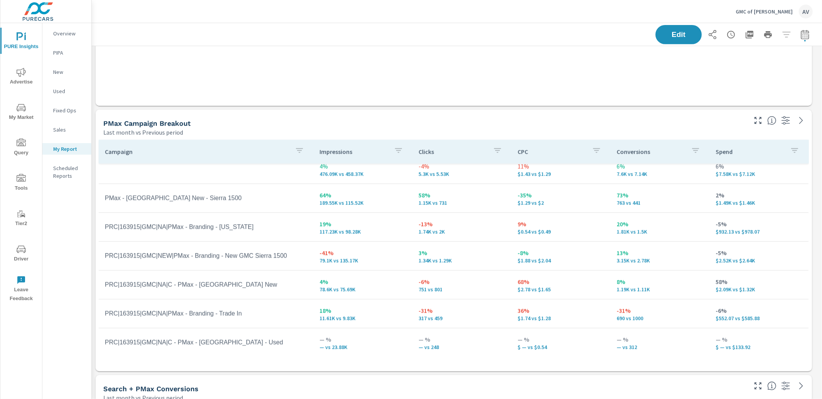
click at [412, 126] on div "PMax Campaign Breakout" at bounding box center [424, 123] width 642 height 9
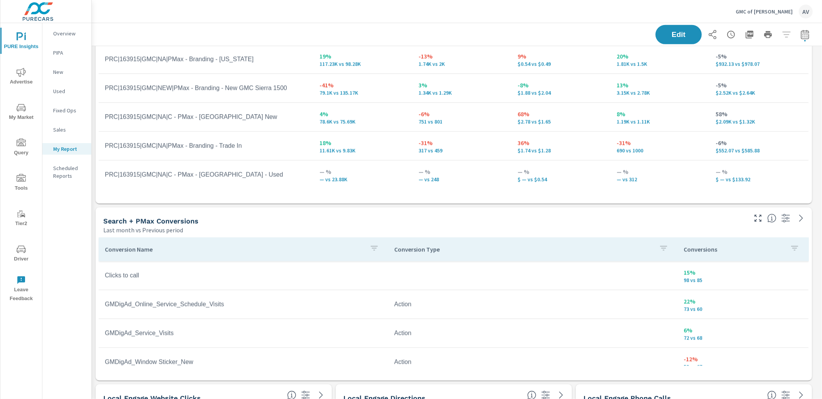
scroll to position [536, 0]
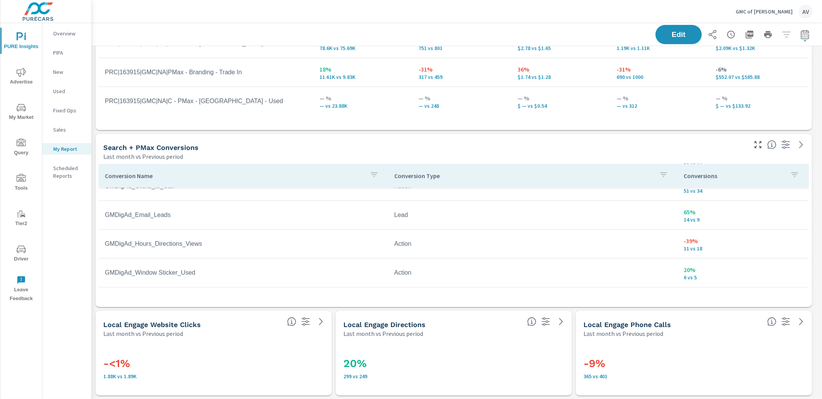
scroll to position [338, 0]
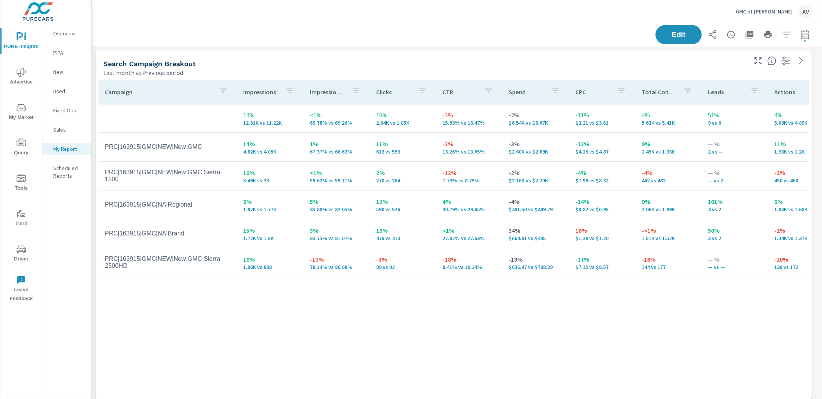
scroll to position [903, 737]
click at [531, 60] on div "Search Campaign Breakout" at bounding box center [424, 63] width 642 height 9
click at [745, 34] on icon "button" at bounding box center [749, 35] width 8 height 8
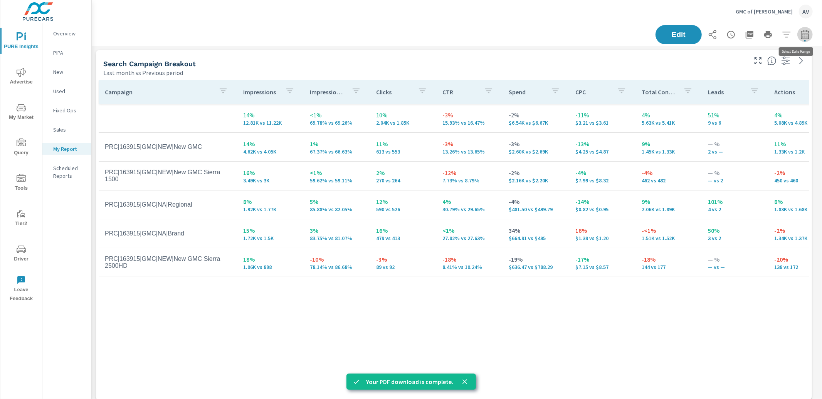
click at [801, 37] on icon "button" at bounding box center [804, 34] width 9 height 9
select select "Last month"
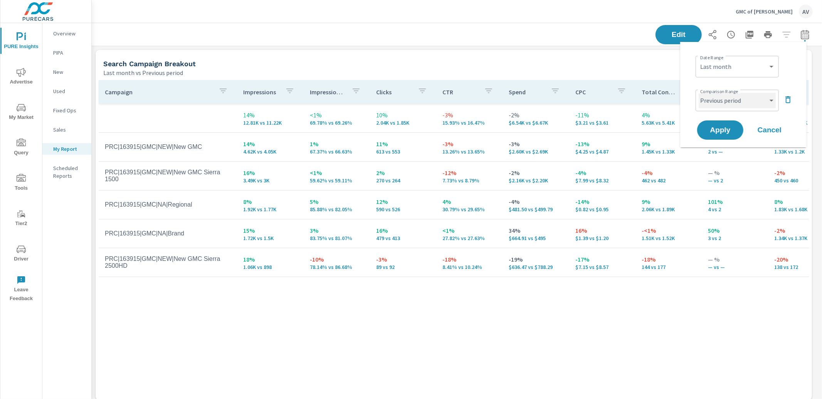
click at [731, 102] on select "Custom Previous period Previous month Previous year" at bounding box center [736, 100] width 77 height 15
click at [698, 93] on select "Custom Previous period Previous month Previous year" at bounding box center [736, 100] width 77 height 15
select select "Previous year"
click at [728, 134] on button "Apply" at bounding box center [720, 130] width 48 height 20
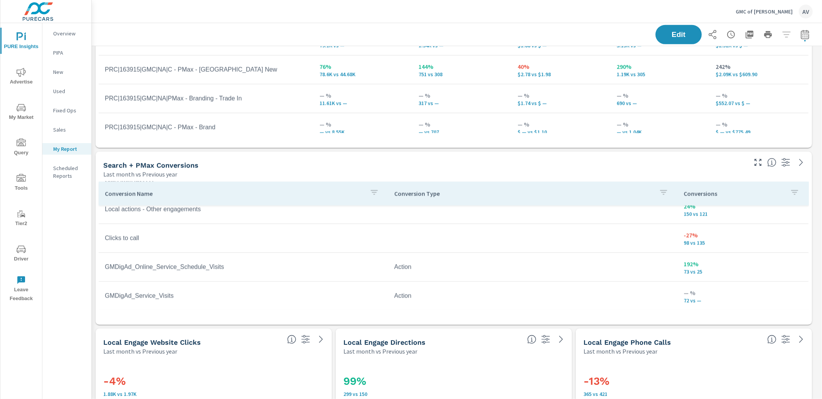
scroll to position [536, 0]
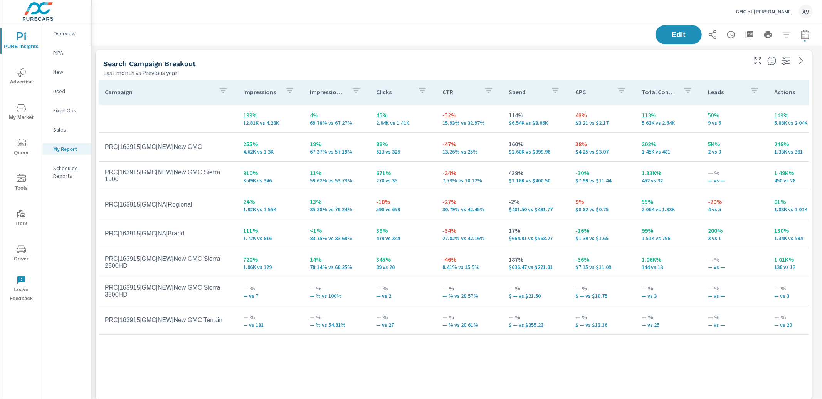
click at [531, 65] on div "Search Campaign Breakout" at bounding box center [424, 63] width 642 height 9
click at [634, 74] on div "Last month vs Previous year" at bounding box center [424, 72] width 642 height 9
click at [800, 34] on icon "button" at bounding box center [804, 34] width 8 height 9
select select "Last month"
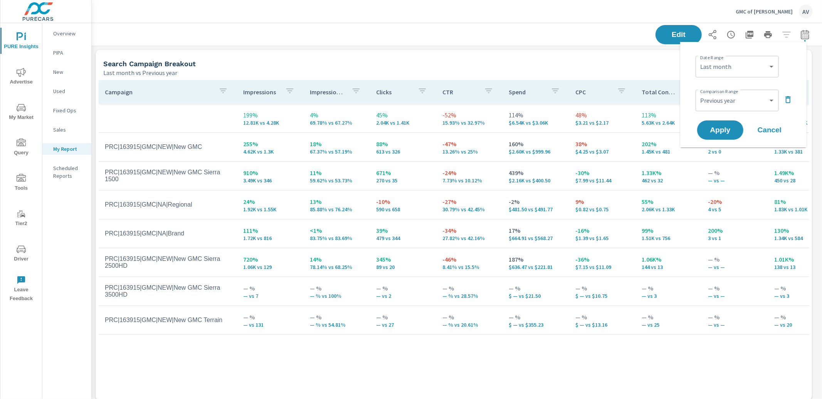
scroll to position [903, 737]
click at [740, 99] on select "Custom Previous period Previous month Previous year" at bounding box center [736, 100] width 77 height 15
click at [698, 93] on select "Custom Previous period Previous month Previous year" at bounding box center [736, 100] width 77 height 15
select select "Previous month"
click at [726, 127] on span "Apply" at bounding box center [720, 130] width 32 height 7
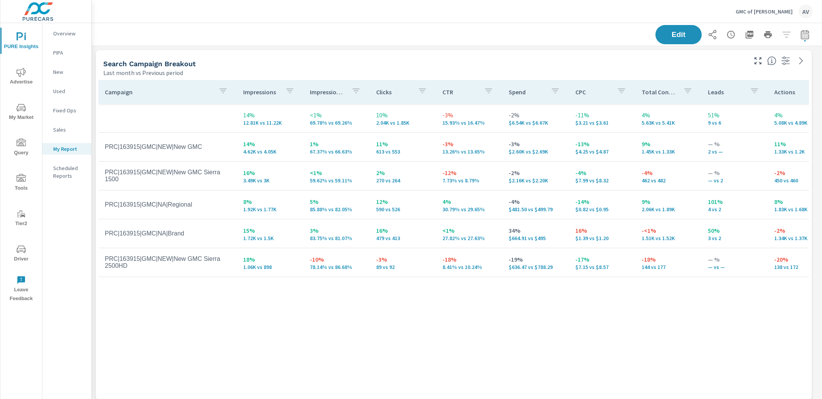
scroll to position [903, 737]
click at [585, 52] on div "Search Campaign Breakout Last month vs Previous period" at bounding box center [422, 63] width 653 height 27
click at [800, 35] on icon "button" at bounding box center [804, 34] width 9 height 9
select select "Last month"
select select "Previous period"
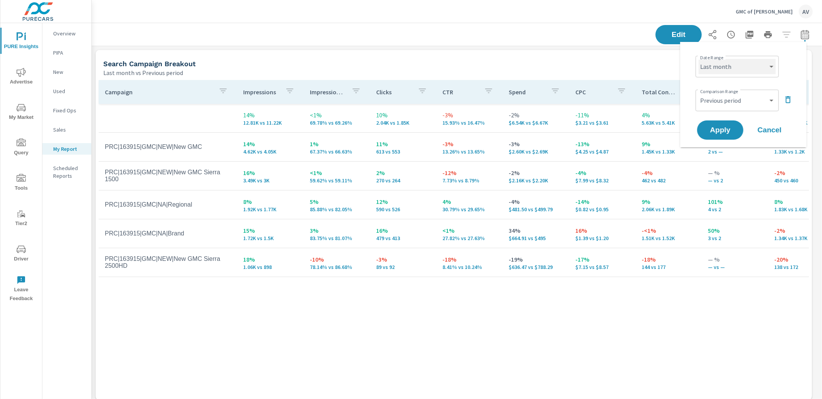
click at [721, 60] on select "Custom Yesterday Last week Last 7 days Last 14 days Last 30 days Last 45 days L…" at bounding box center [736, 66] width 77 height 15
click at [698, 59] on select "Custom Yesterday Last week Last 7 days Last 14 days Last 30 days Last 45 days L…" at bounding box center [736, 66] width 77 height 15
select select "Month to date"
click at [726, 127] on span "Apply" at bounding box center [720, 130] width 32 height 7
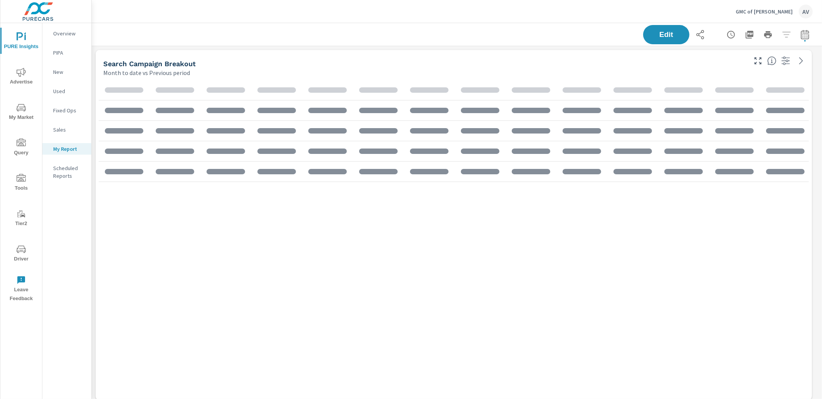
scroll to position [903, 737]
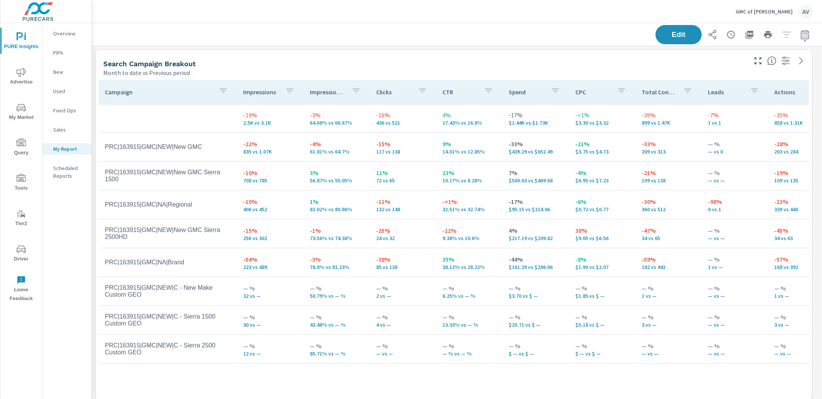
scroll to position [903, 737]
click at [585, 67] on div "Search Campaign Breakout" at bounding box center [424, 63] width 642 height 9
click at [631, 60] on div "Search Campaign Breakout" at bounding box center [424, 63] width 642 height 9
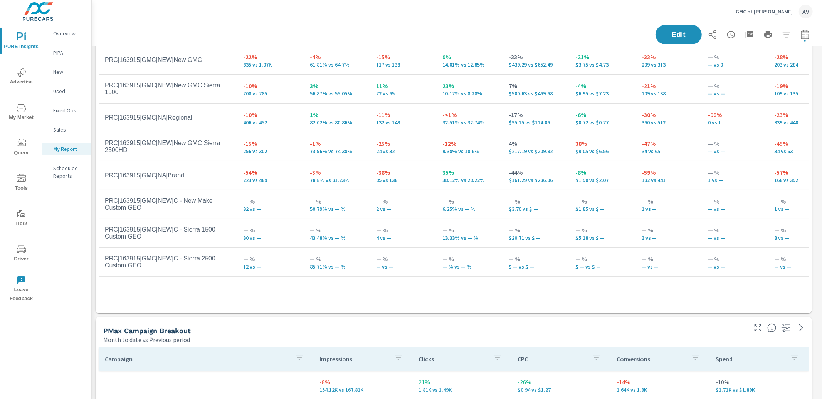
scroll to position [0, 0]
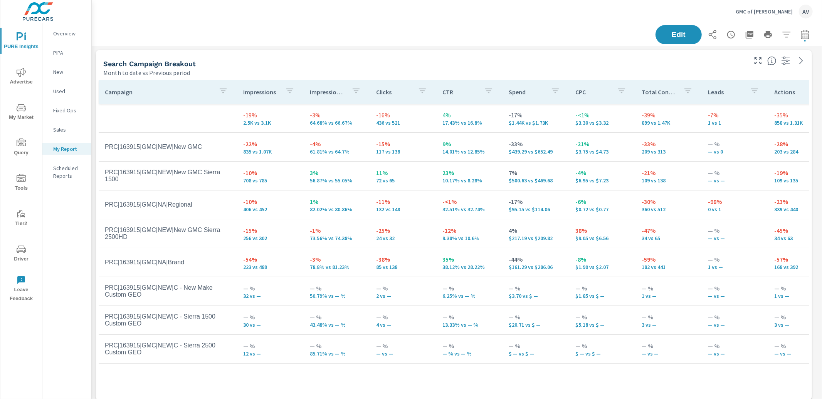
click at [801, 37] on icon "button" at bounding box center [804, 34] width 9 height 9
select select "Month to date"
select select "Previous period"
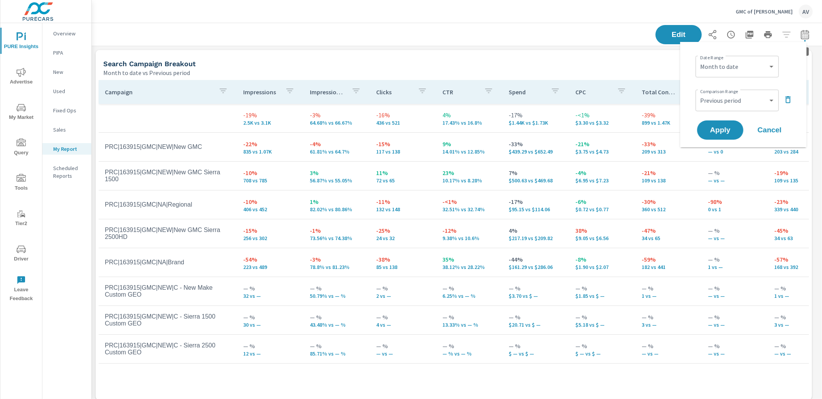
scroll to position [903, 737]
click at [624, 62] on div "Search Campaign Breakout" at bounding box center [424, 63] width 642 height 9
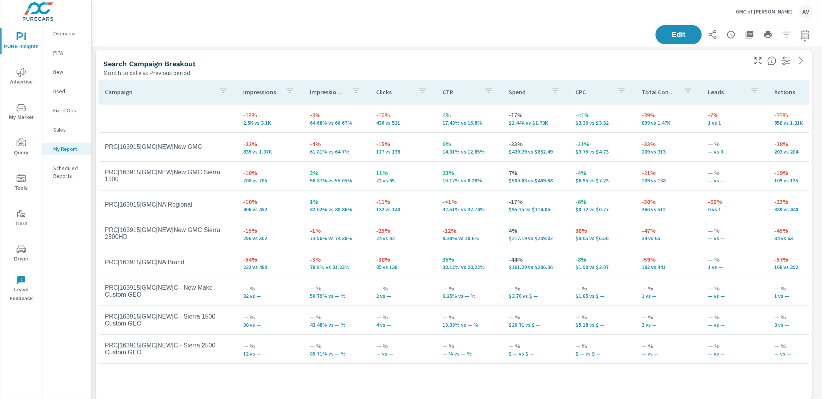
click at [418, 44] on div "Edit" at bounding box center [456, 34] width 711 height 23
